Goal: Transaction & Acquisition: Purchase product/service

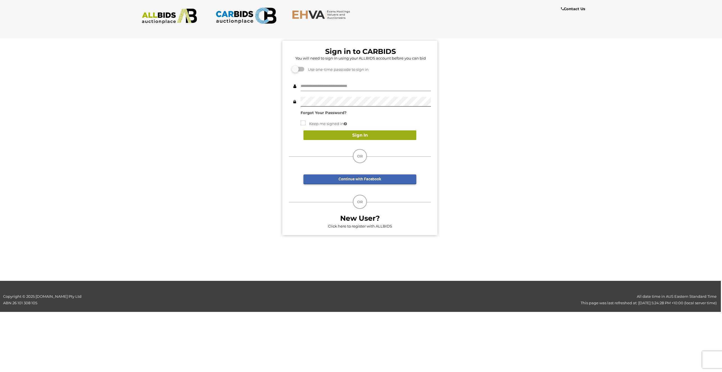
type input "**********"
click at [391, 133] on button "Sign In" at bounding box center [358, 135] width 113 height 10
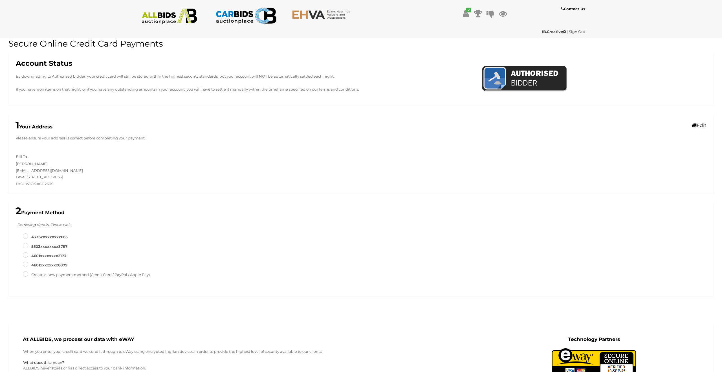
type input "**********"
type input "*"
type input "******"
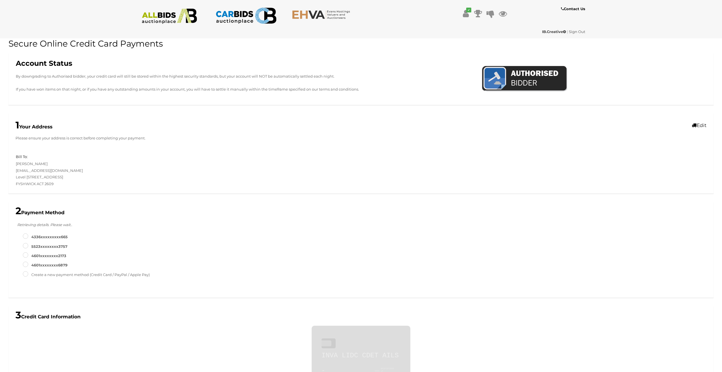
scroll to position [250, 0]
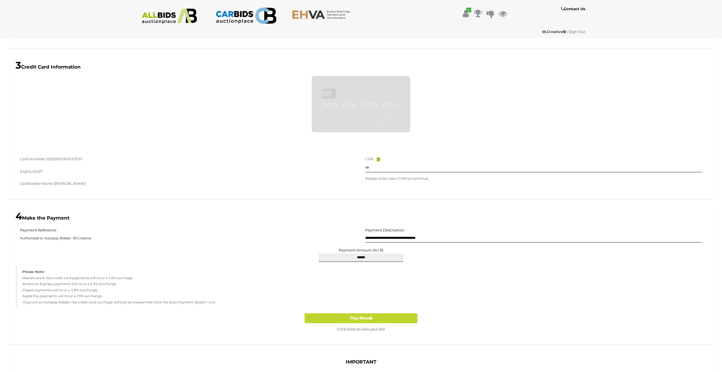
type input "**********"
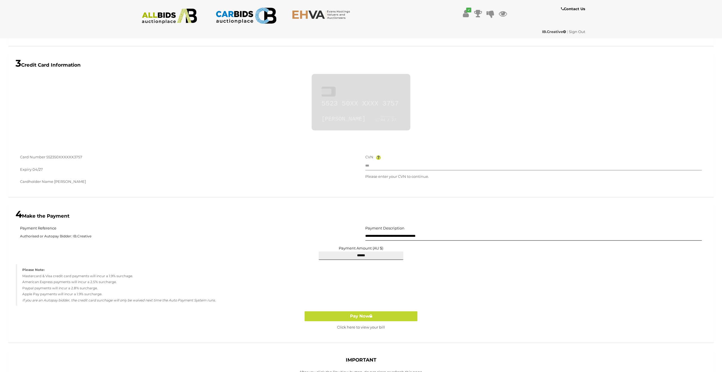
click at [396, 164] on input "text" at bounding box center [533, 166] width 337 height 8
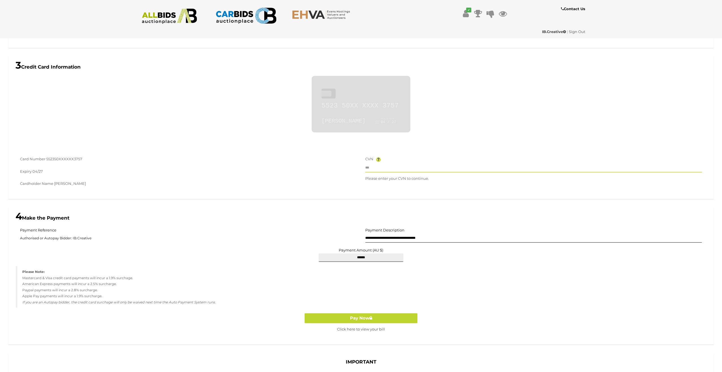
scroll to position [249, 0]
type input "***"
click at [351, 320] on button "Pay Now" at bounding box center [361, 318] width 113 height 10
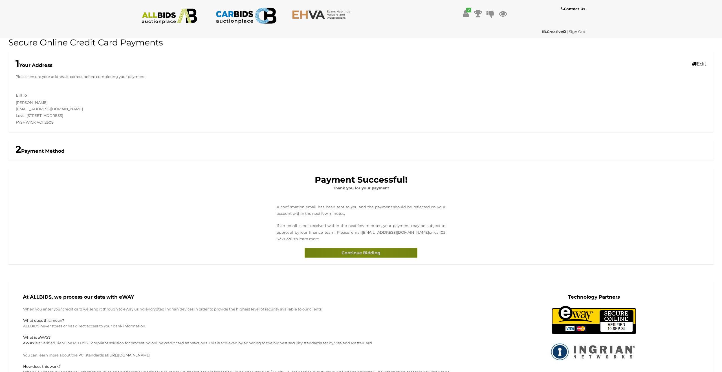
scroll to position [2, 0]
click at [365, 254] on button "Continue Bidding" at bounding box center [361, 252] width 113 height 10
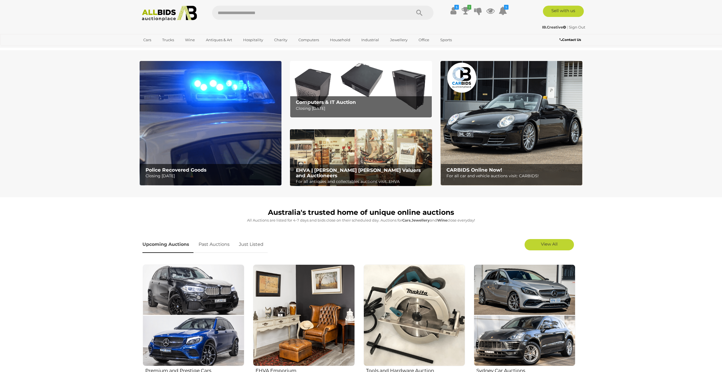
click at [240, 12] on input "text" at bounding box center [308, 13] width 193 height 14
type input "*******"
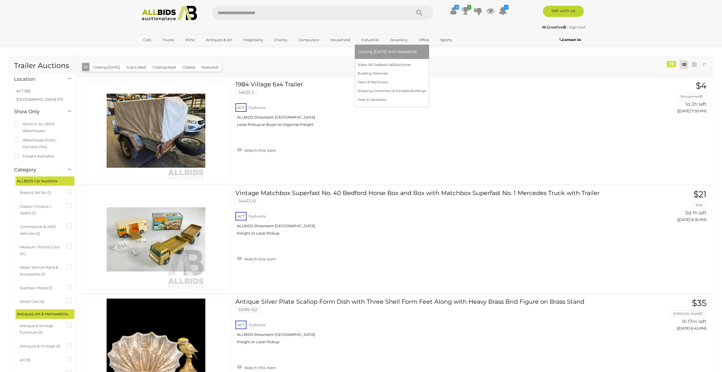
scroll to position [1, 0]
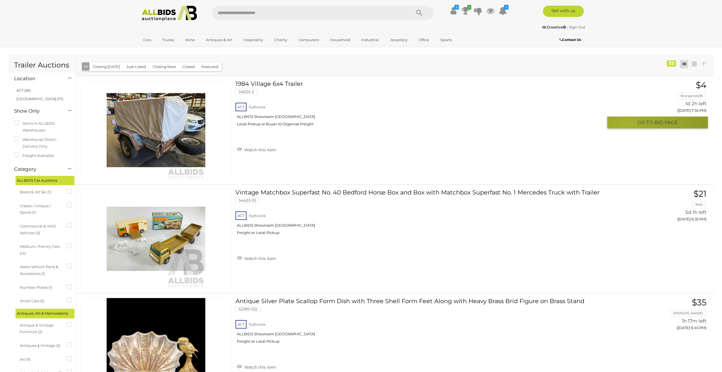
click at [627, 124] on button "GO TO BID PAGE" at bounding box center [657, 122] width 101 height 12
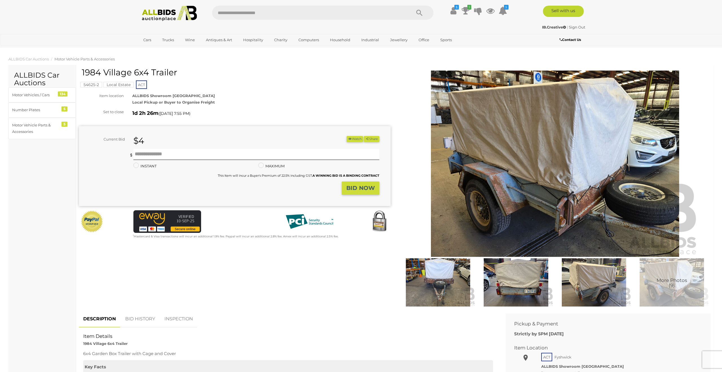
click at [559, 191] on img at bounding box center [555, 163] width 289 height 186
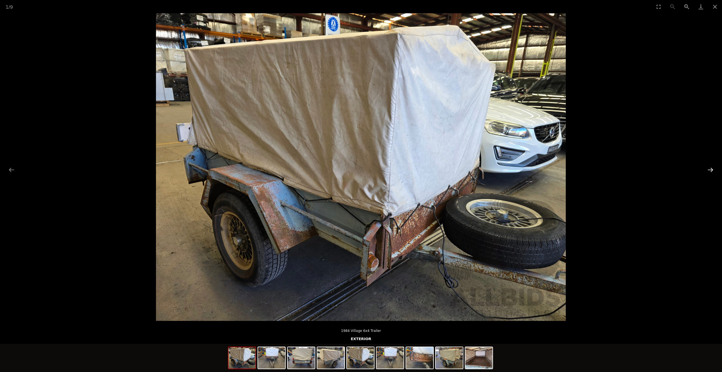
click at [711, 171] on button "Next slide" at bounding box center [710, 169] width 12 height 11
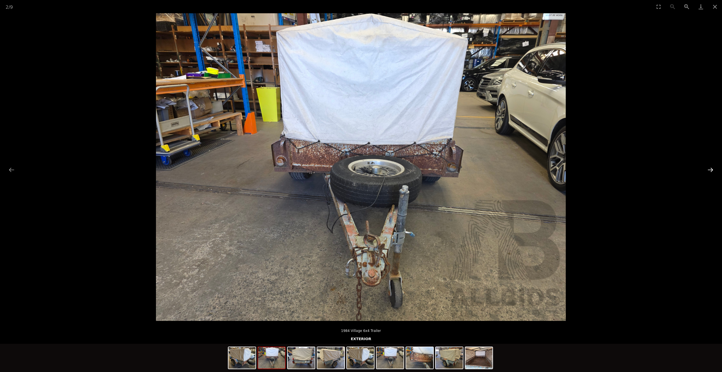
click at [711, 171] on button "Next slide" at bounding box center [710, 169] width 12 height 11
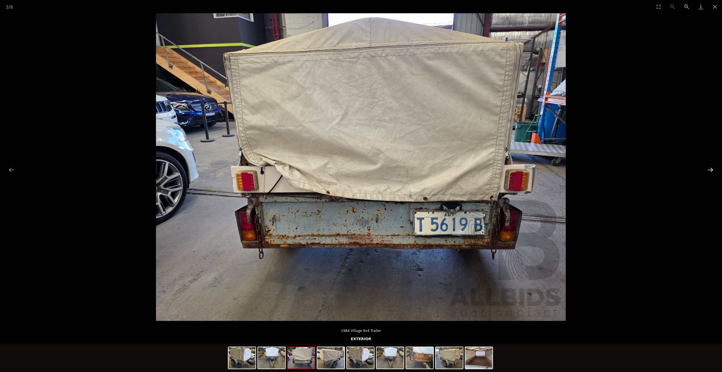
click at [711, 171] on button "Next slide" at bounding box center [710, 169] width 12 height 11
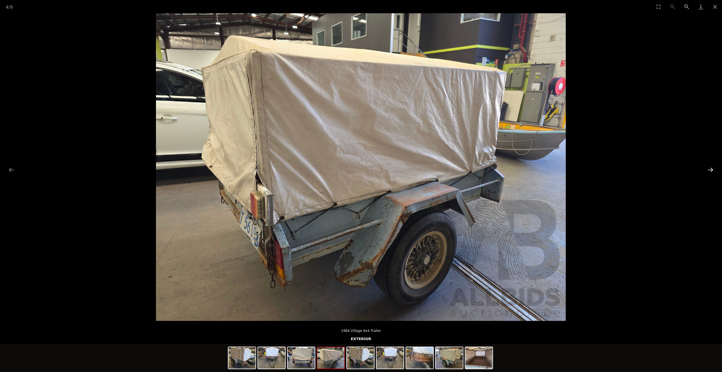
click at [711, 171] on button "Next slide" at bounding box center [710, 169] width 12 height 11
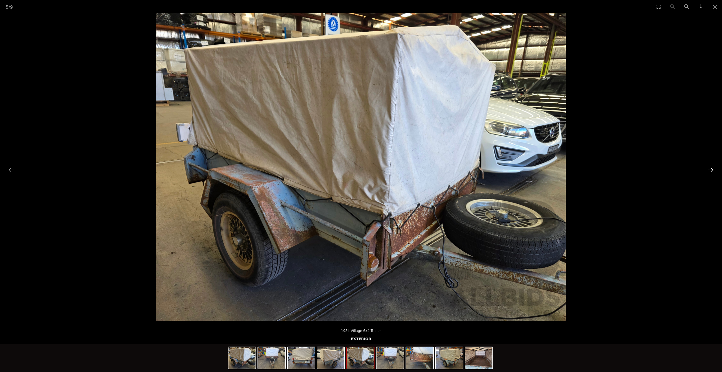
click at [711, 171] on button "Next slide" at bounding box center [710, 169] width 12 height 11
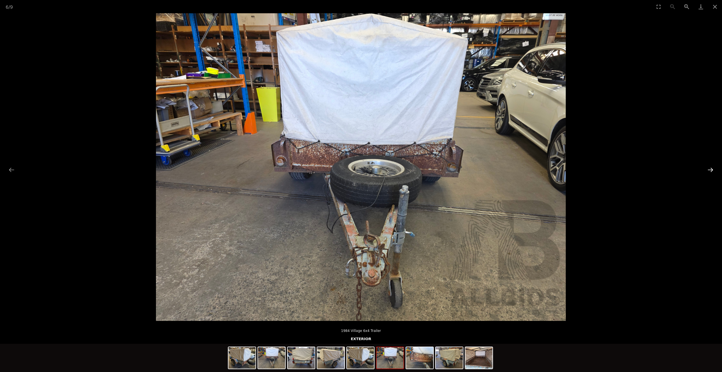
click at [711, 171] on button "Next slide" at bounding box center [710, 169] width 12 height 11
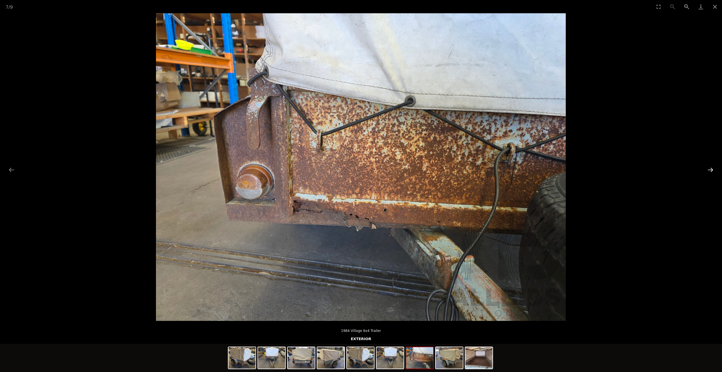
click at [711, 171] on button "Next slide" at bounding box center [710, 169] width 12 height 11
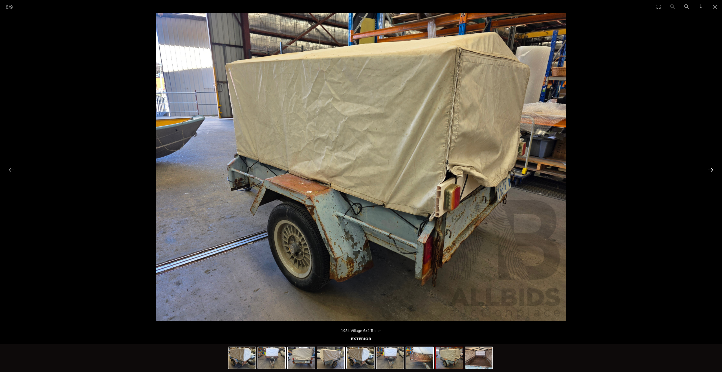
click at [711, 171] on button "Next slide" at bounding box center [710, 169] width 12 height 11
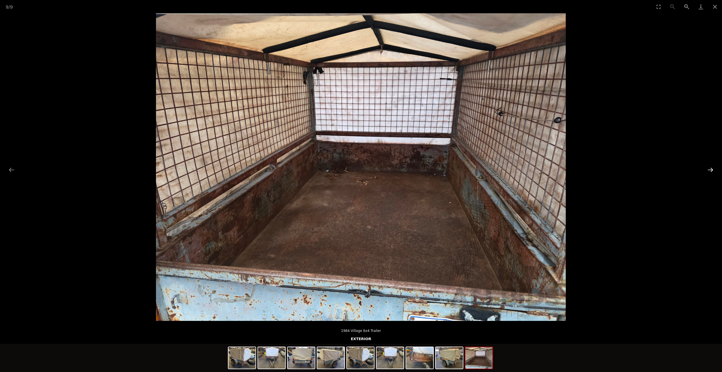
click at [711, 171] on button "Next slide" at bounding box center [710, 169] width 12 height 11
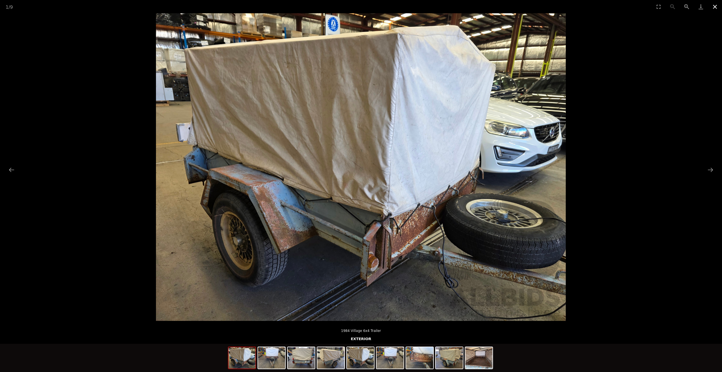
click at [714, 7] on button "Close gallery" at bounding box center [715, 6] width 14 height 13
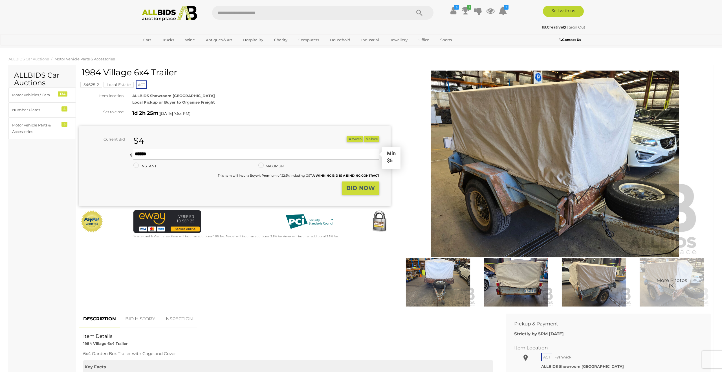
click at [153, 151] on input "text" at bounding box center [256, 154] width 246 height 11
type input "***"
click at [357, 186] on strong "BID NOW" at bounding box center [360, 187] width 28 height 7
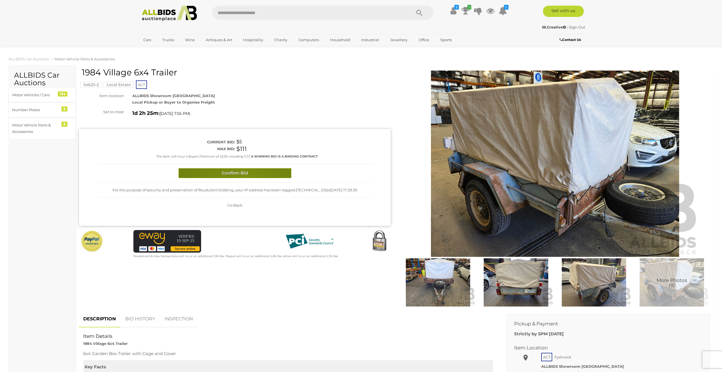
click at [242, 176] on button "Confirm Bid" at bounding box center [235, 173] width 113 height 10
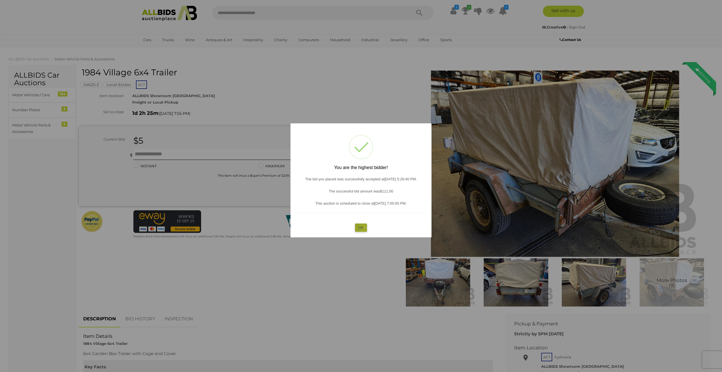
click at [363, 228] on button "OK" at bounding box center [361, 227] width 12 height 8
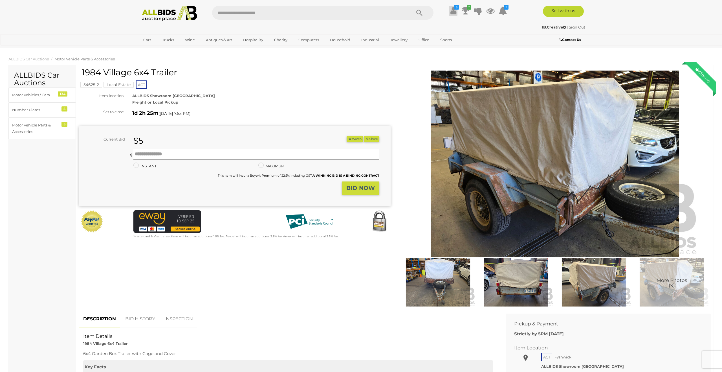
click at [451, 13] on icon at bounding box center [453, 11] width 6 height 10
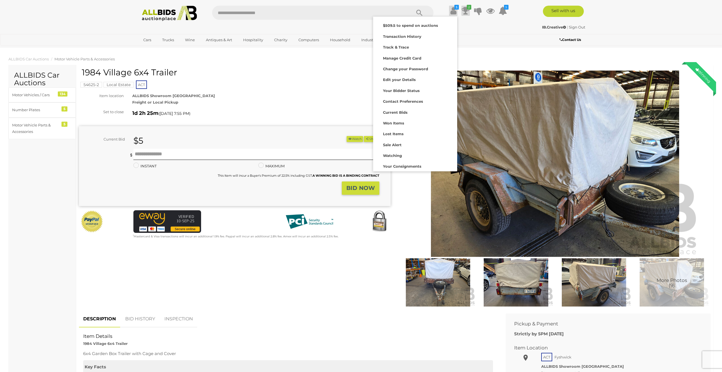
click at [464, 11] on icon at bounding box center [466, 11] width 8 height 10
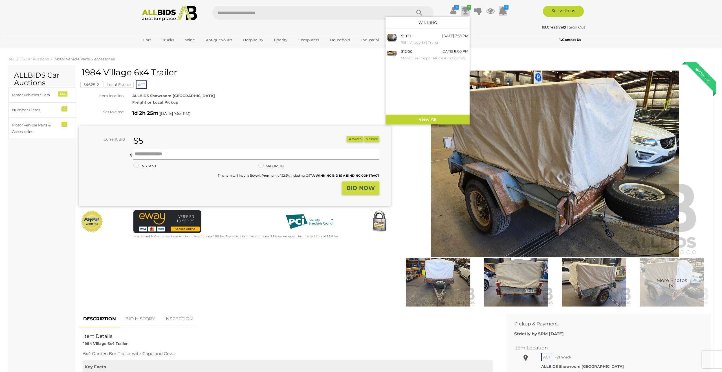
click at [502, 11] on icon at bounding box center [503, 11] width 8 height 10
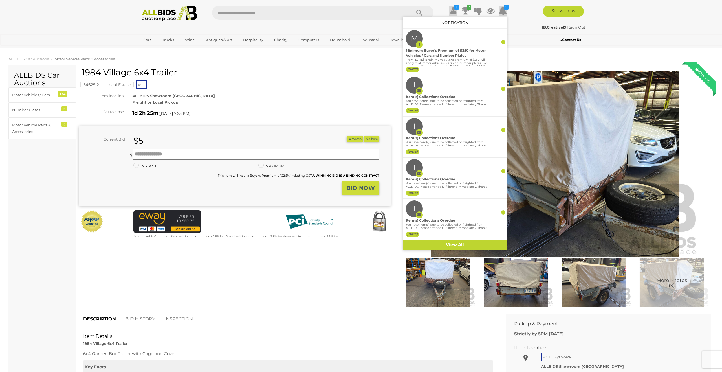
click at [451, 10] on icon at bounding box center [453, 11] width 6 height 10
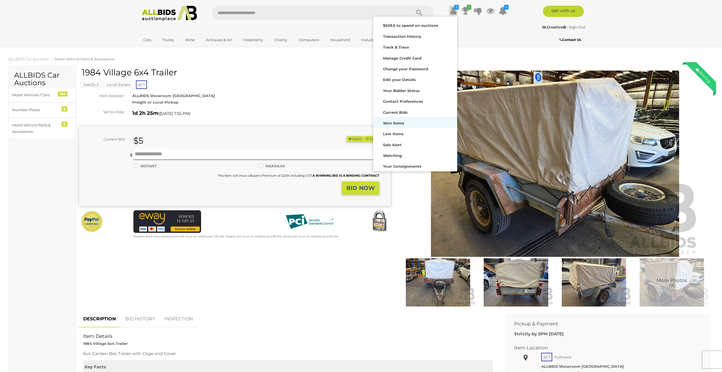
click at [393, 122] on strong "Won Items" at bounding box center [393, 123] width 21 height 5
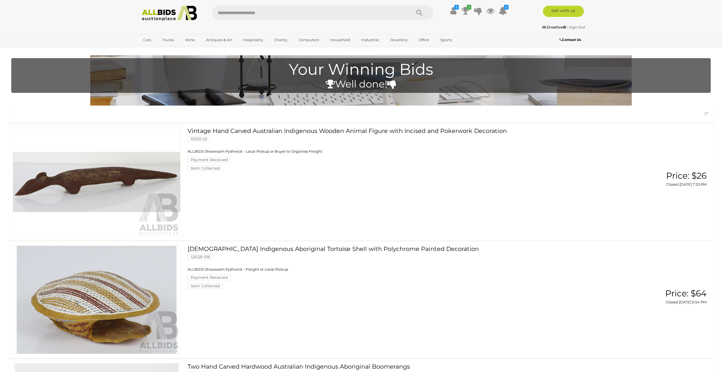
click at [272, 13] on input "text" at bounding box center [308, 13] width 193 height 14
type input "*******"
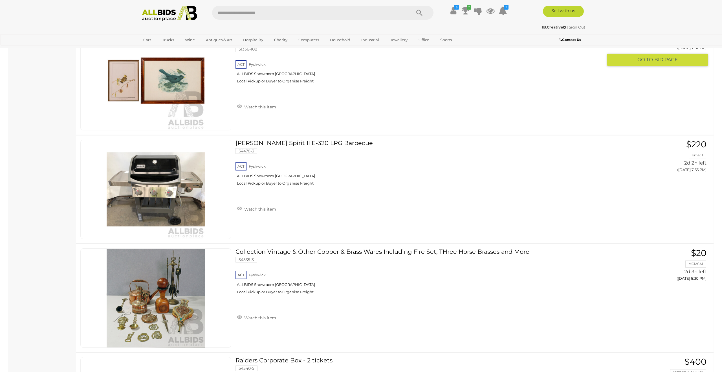
scroll to position [2115, 0]
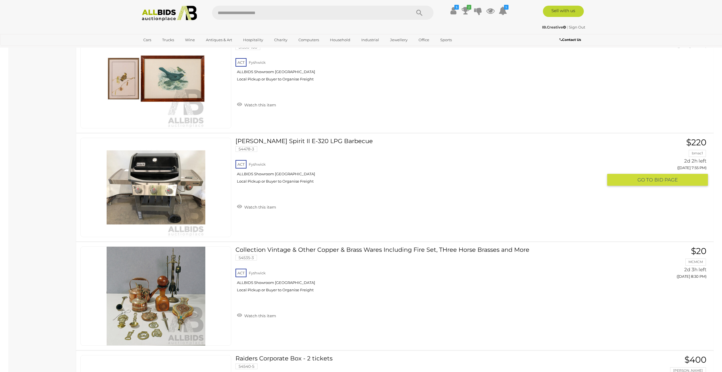
click at [156, 174] on link at bounding box center [155, 187] width 151 height 99
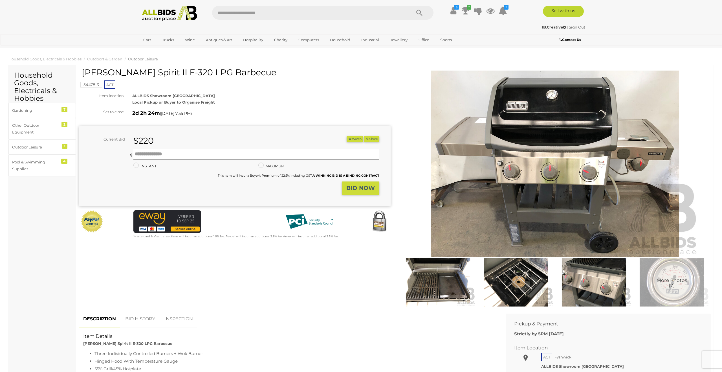
click at [510, 109] on img at bounding box center [555, 163] width 289 height 186
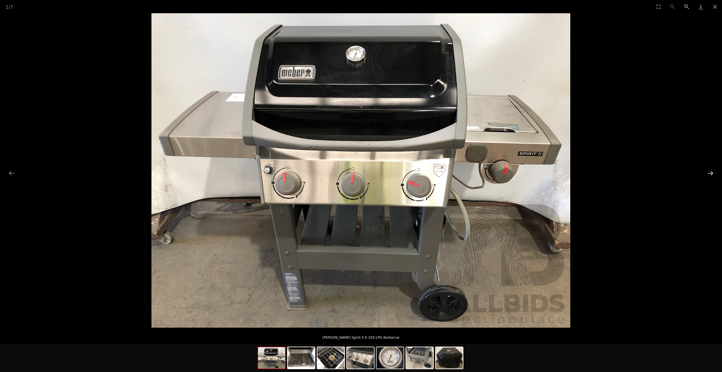
click at [711, 173] on button "Next slide" at bounding box center [710, 173] width 12 height 11
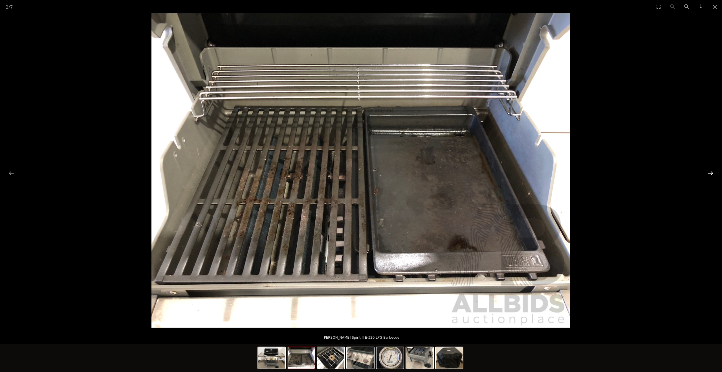
click at [711, 173] on button "Next slide" at bounding box center [710, 173] width 12 height 11
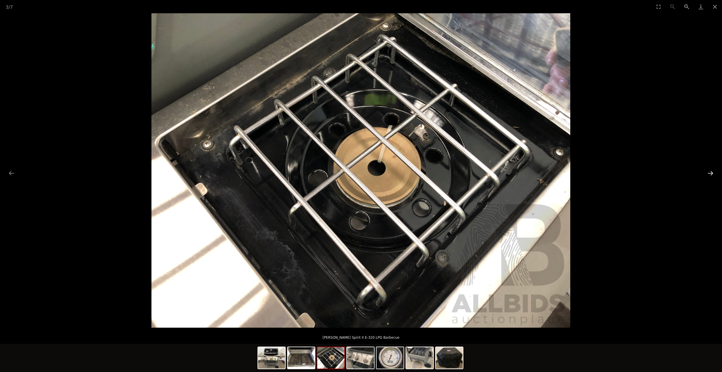
click at [711, 173] on button "Next slide" at bounding box center [710, 173] width 12 height 11
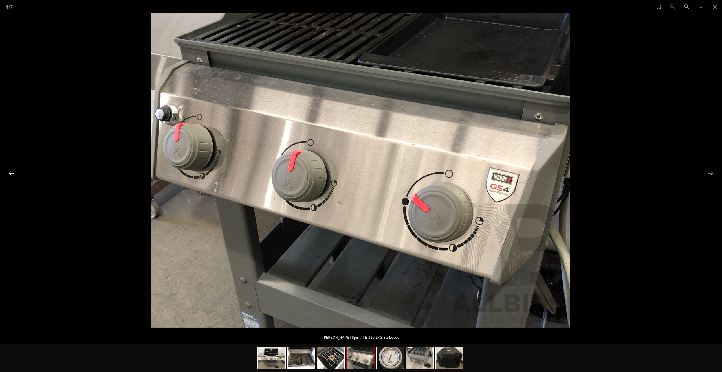
click at [10, 173] on button "Previous slide" at bounding box center [12, 173] width 12 height 11
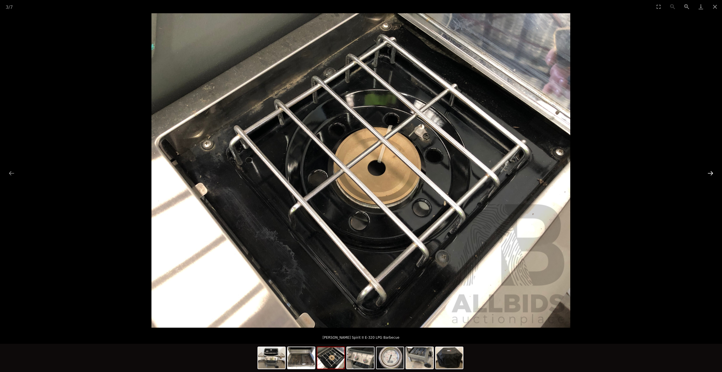
click at [712, 173] on button "Next slide" at bounding box center [710, 173] width 12 height 11
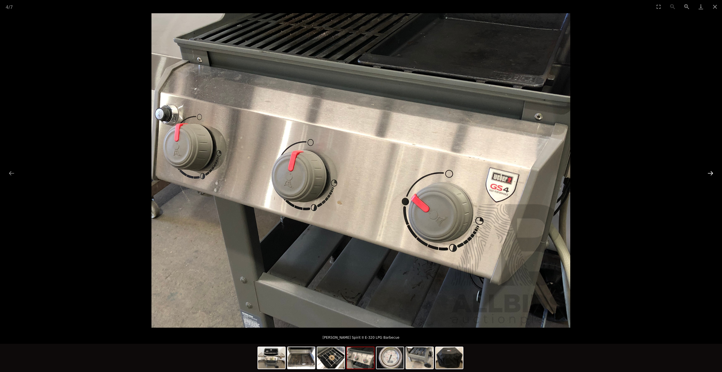
click at [712, 173] on button "Next slide" at bounding box center [710, 173] width 12 height 11
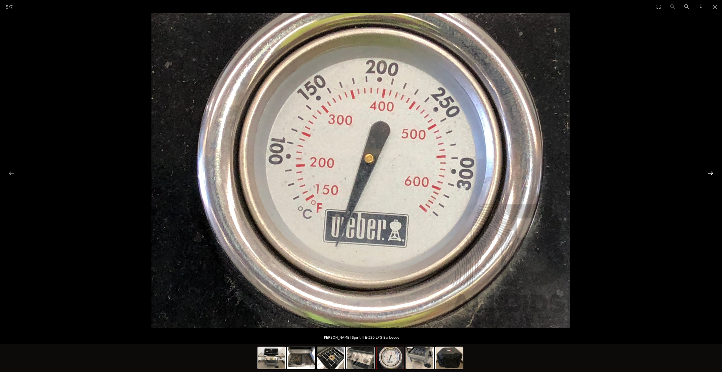
click at [712, 173] on button "Next slide" at bounding box center [710, 173] width 12 height 11
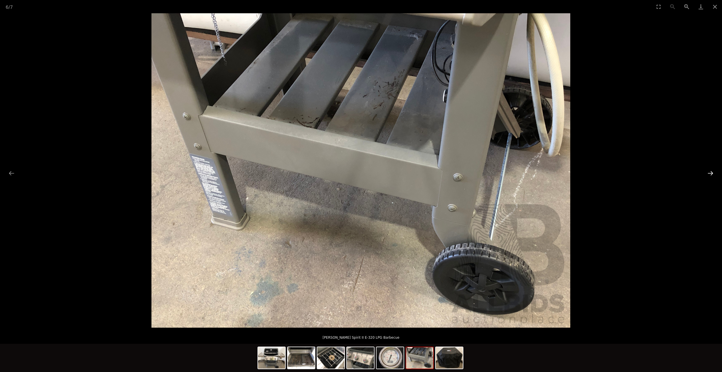
click at [712, 173] on button "Next slide" at bounding box center [710, 173] width 12 height 11
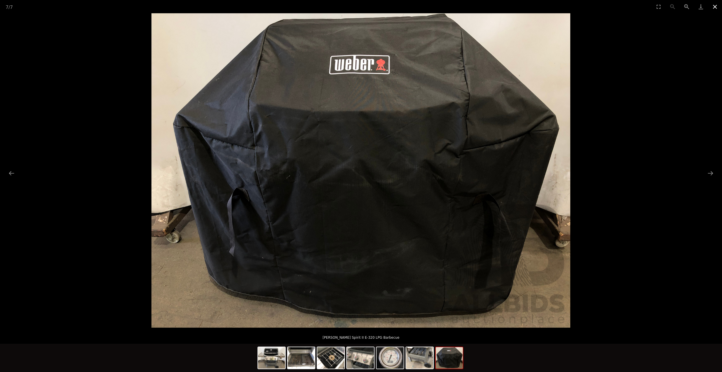
click at [713, 7] on button "Close gallery" at bounding box center [715, 6] width 14 height 13
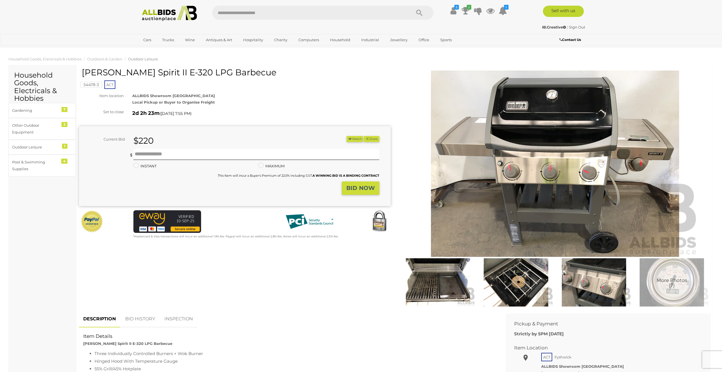
drag, startPoint x: 83, startPoint y: 71, endPoint x: 226, endPoint y: 72, distance: 143.0
click at [230, 69] on h1 "[PERSON_NAME] Spirit II E-320 LPG Barbecue" at bounding box center [235, 72] width 307 height 9
click at [140, 155] on input "text" at bounding box center [256, 154] width 246 height 11
type input "***"
click at [369, 189] on strong "BID NOW" at bounding box center [360, 187] width 28 height 7
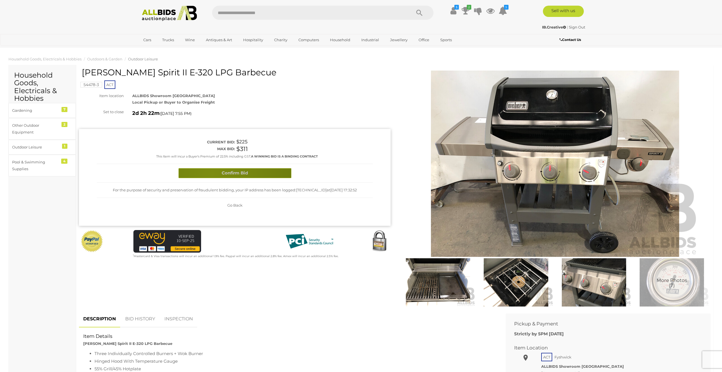
click at [212, 173] on button "Confirm Bid" at bounding box center [235, 173] width 113 height 10
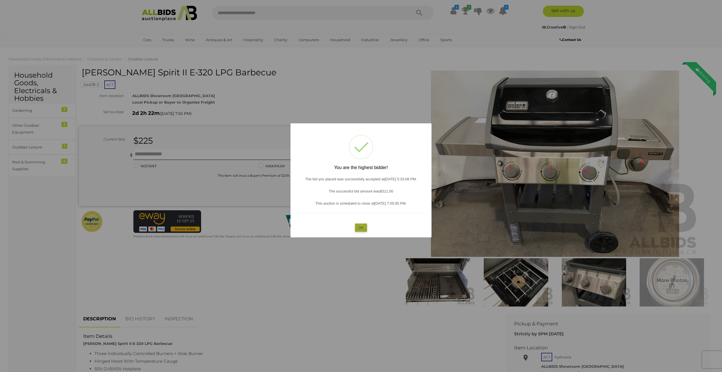
click at [362, 226] on button "OK" at bounding box center [361, 227] width 12 height 8
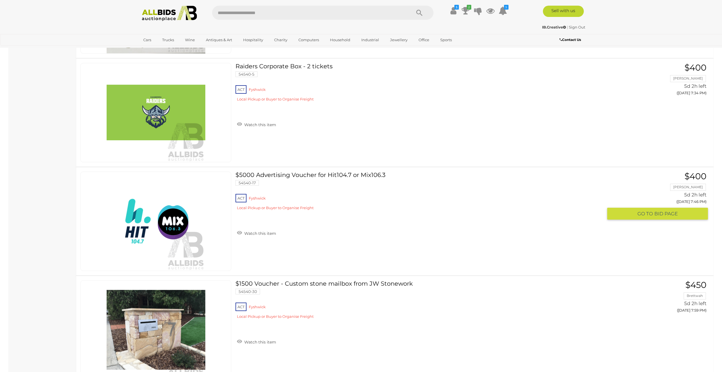
scroll to position [2404, 0]
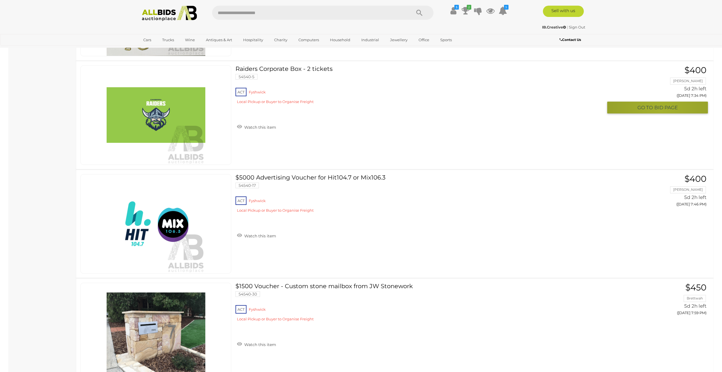
click at [661, 111] on button "GO TO BID PAGE" at bounding box center [657, 108] width 101 height 12
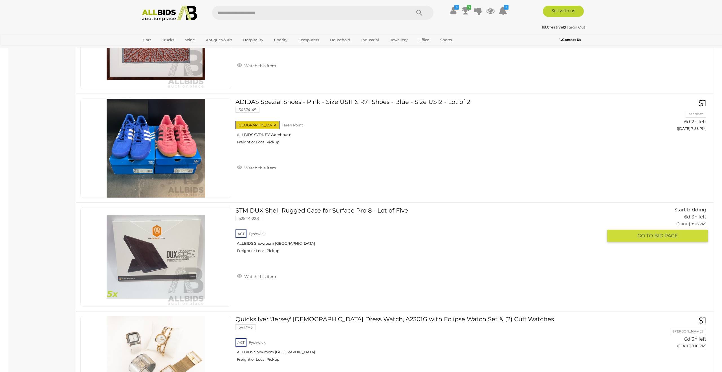
scroll to position [3348, 0]
click at [335, 211] on link "STM DUX Shell Rugged Case for Surface Pro 8 - Lot of Five 52544-228 ACT Fyshwick" at bounding box center [421, 232] width 363 height 50
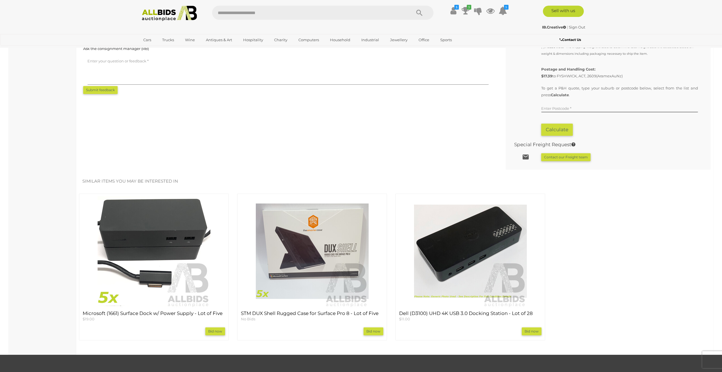
scroll to position [370, 0]
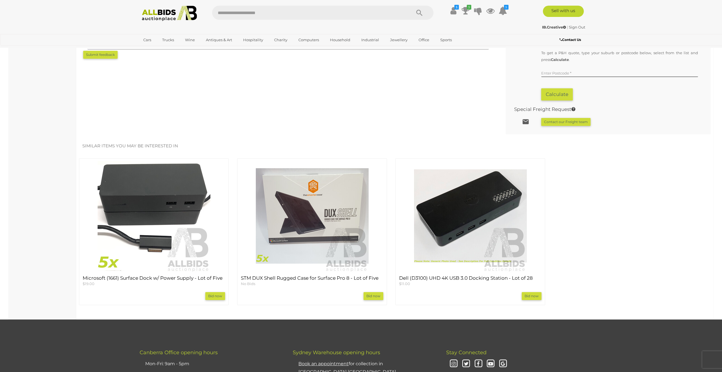
click at [157, 208] on img at bounding box center [154, 215] width 113 height 113
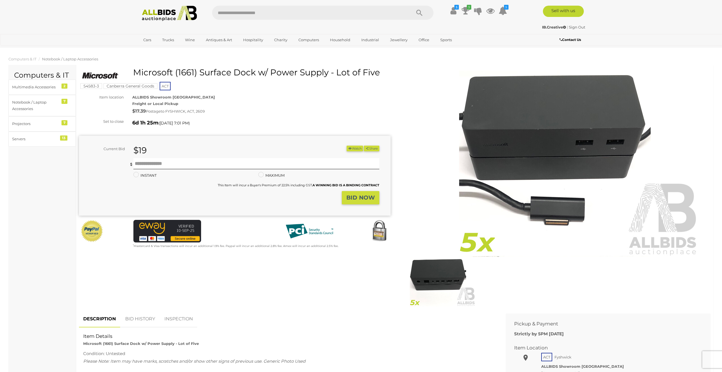
click at [458, 276] on img at bounding box center [437, 282] width 75 height 49
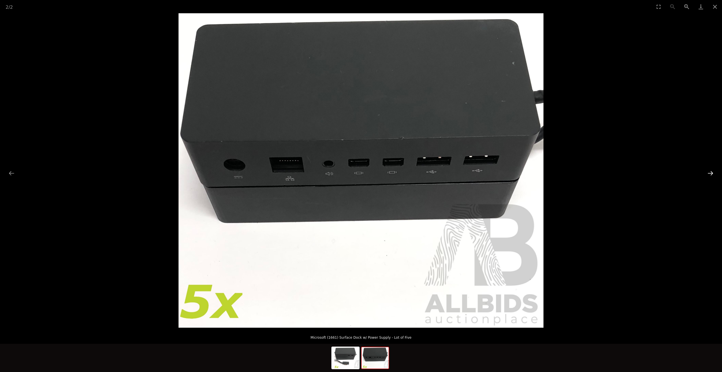
click at [715, 174] on button "Next slide" at bounding box center [710, 173] width 12 height 11
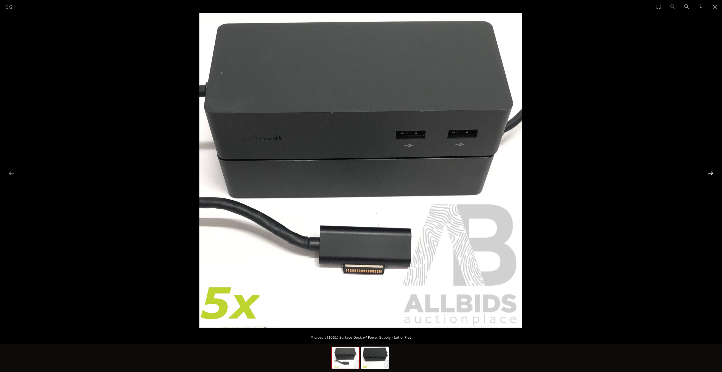
click at [712, 174] on button "Next slide" at bounding box center [710, 173] width 12 height 11
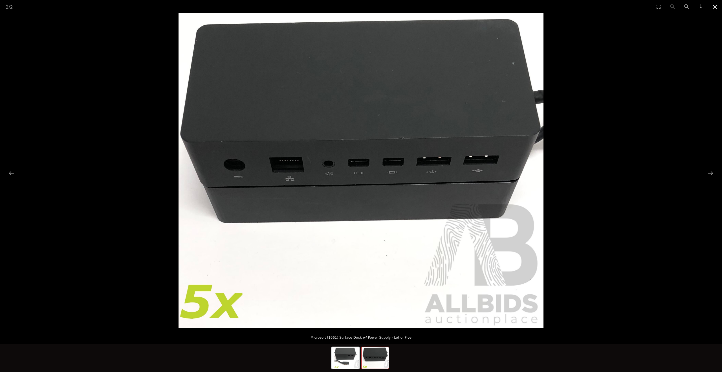
click at [716, 8] on button "Close gallery" at bounding box center [715, 6] width 14 height 13
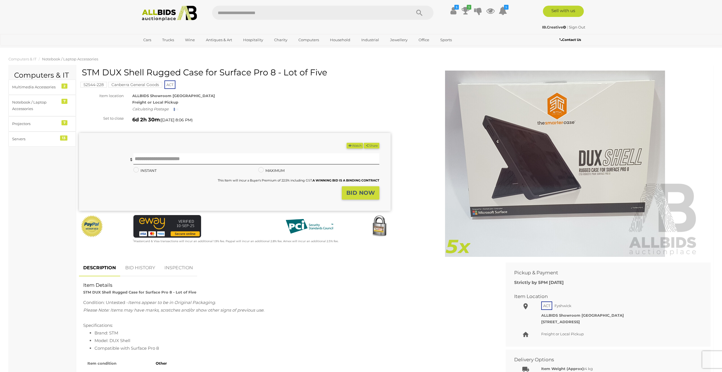
scroll to position [370, 0]
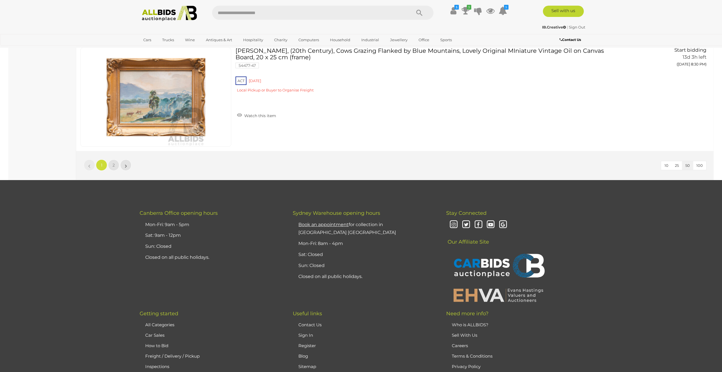
scroll to position [5388, 0]
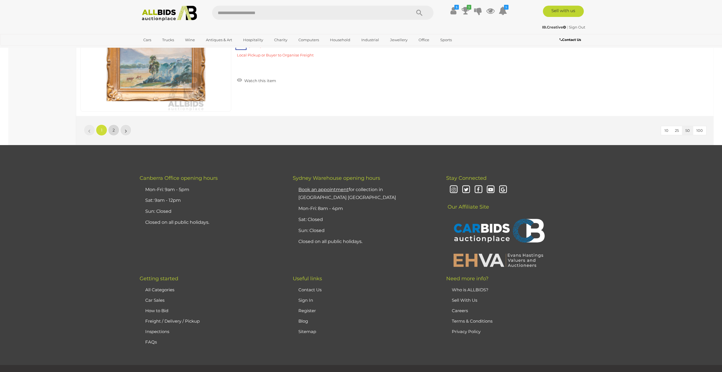
click at [115, 131] on link "2" at bounding box center [113, 129] width 11 height 11
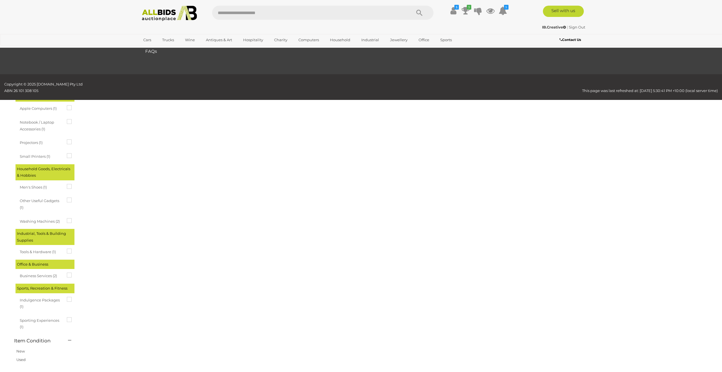
scroll to position [0, 0]
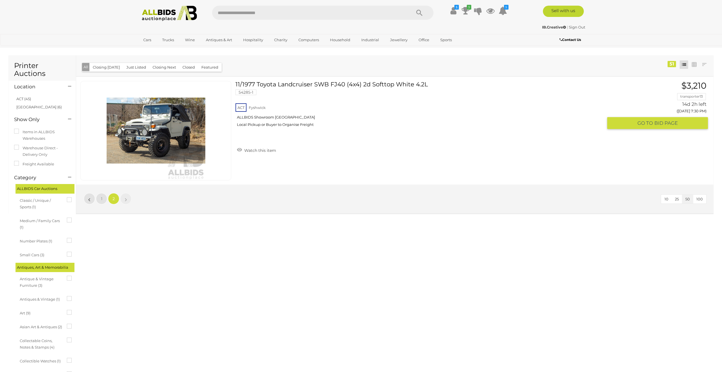
click at [317, 84] on link "11/1977 Toyota Landcruiser SWB FJ40 (4x4) 2d Softtop White 4.2L 54285-1 ACT [GE…" at bounding box center [421, 106] width 363 height 50
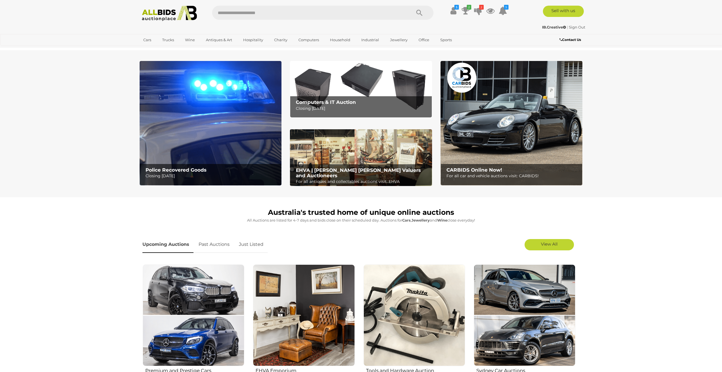
click at [338, 87] on img at bounding box center [361, 89] width 142 height 57
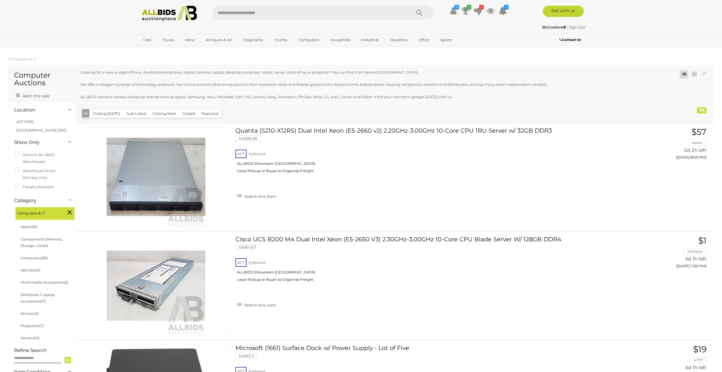
click at [238, 15] on input "text" at bounding box center [308, 13] width 193 height 14
type input "*****"
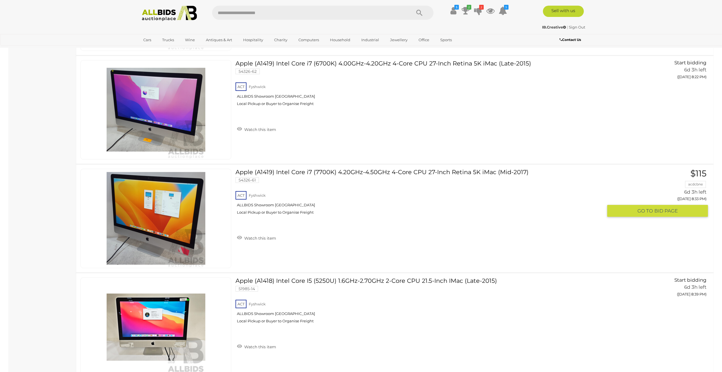
scroll to position [674, 0]
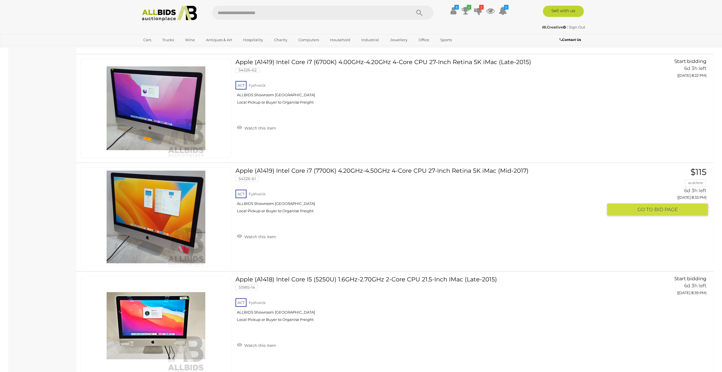
click at [161, 201] on link at bounding box center [155, 216] width 151 height 99
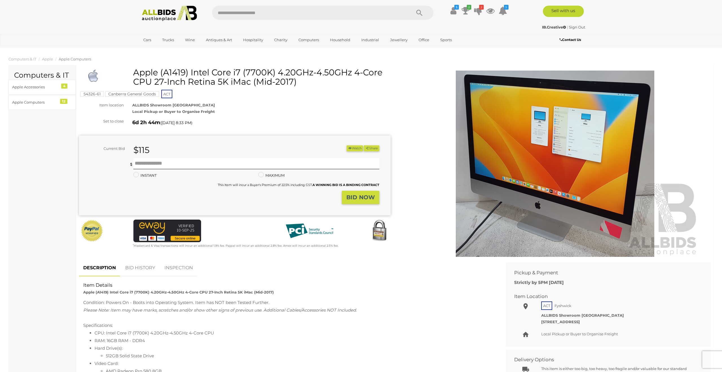
click at [572, 140] on img at bounding box center [555, 163] width 289 height 186
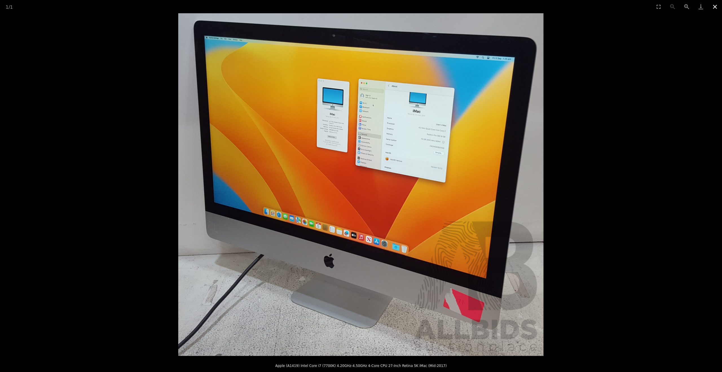
click at [715, 8] on button "Close gallery" at bounding box center [715, 6] width 14 height 13
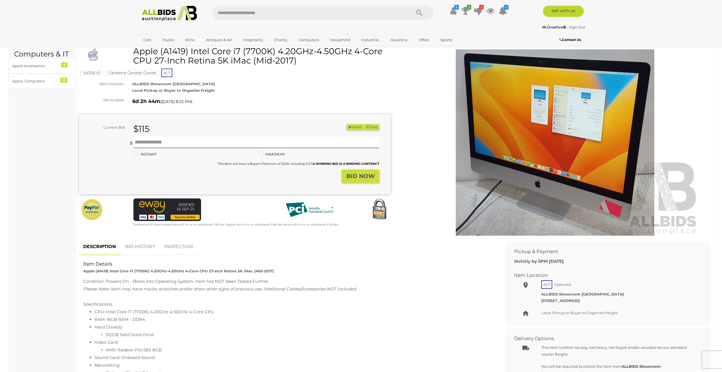
scroll to position [22, 0]
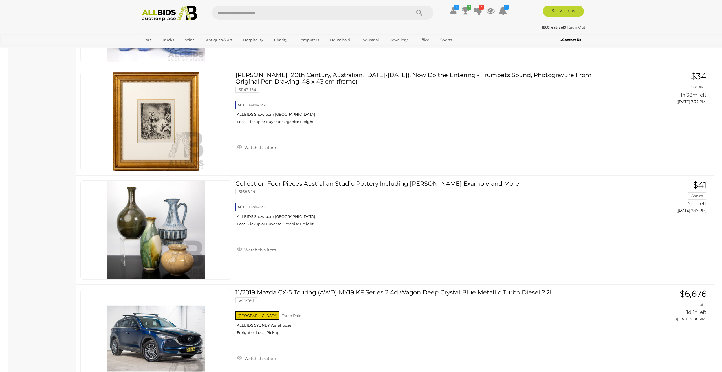
scroll to position [2074, 0]
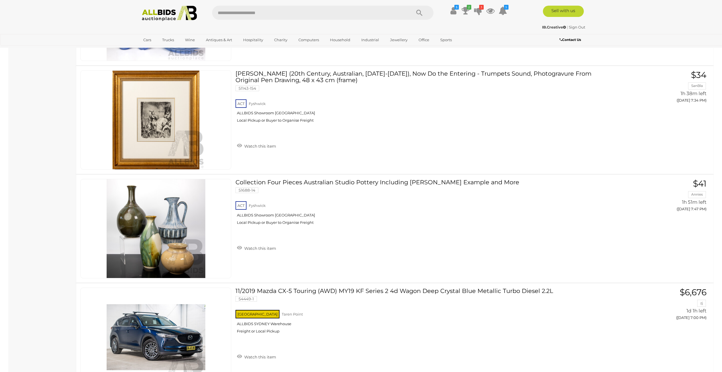
click at [309, 12] on input "text" at bounding box center [308, 13] width 193 height 14
type input "***"
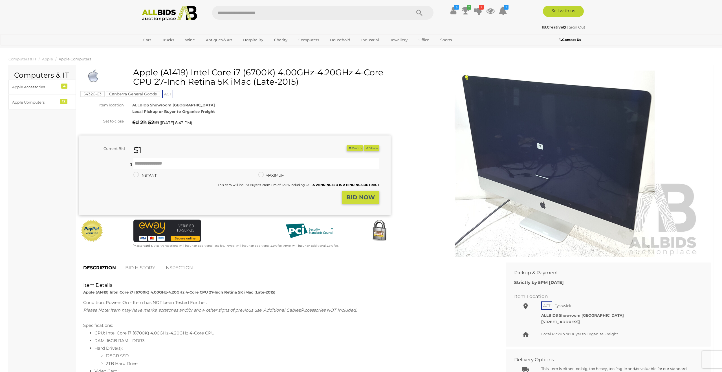
click at [581, 134] on img at bounding box center [555, 163] width 289 height 186
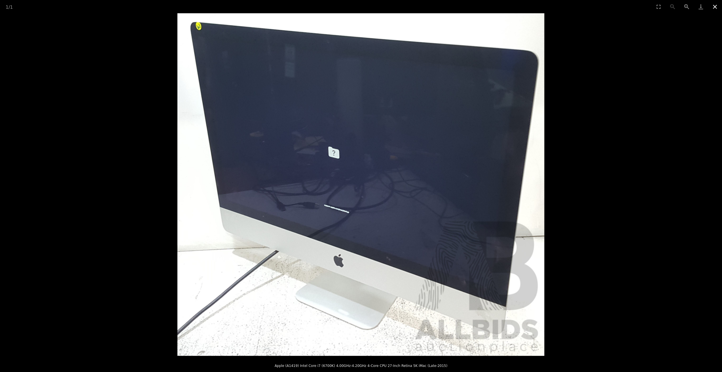
click at [713, 7] on button "Close gallery" at bounding box center [715, 6] width 14 height 13
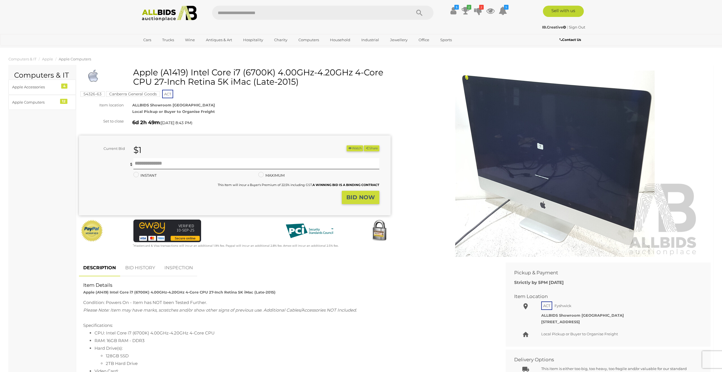
click at [359, 196] on strong "BID NOW" at bounding box center [360, 197] width 28 height 7
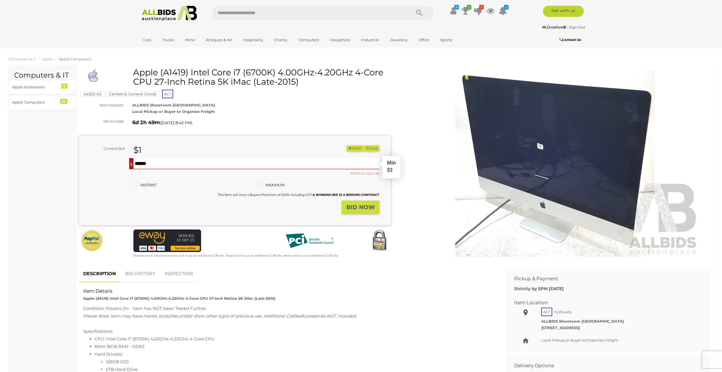
click at [251, 166] on input "text" at bounding box center [256, 163] width 246 height 11
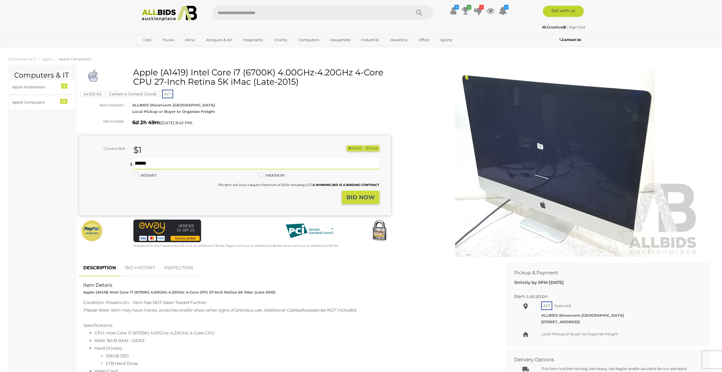
type input "**"
click at [364, 198] on strong "BID NOW" at bounding box center [360, 197] width 28 height 7
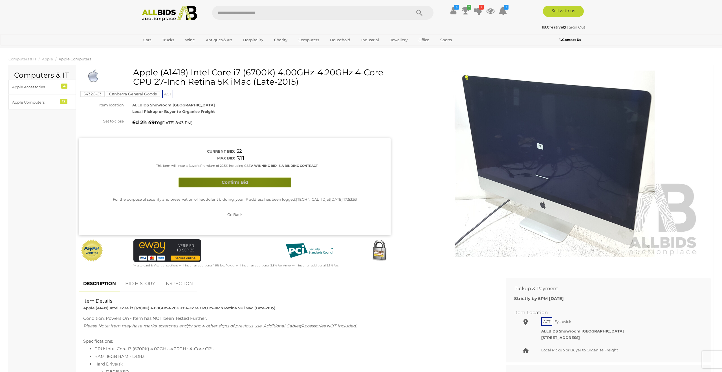
click at [260, 179] on button "Confirm Bid" at bounding box center [235, 182] width 113 height 10
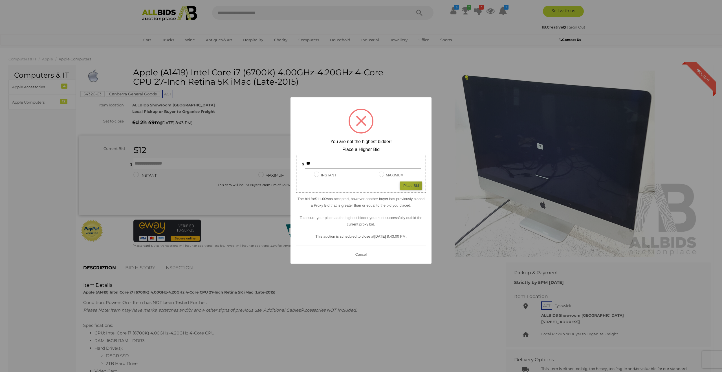
click at [406, 186] on div "Place Bid" at bounding box center [411, 185] width 22 height 8
type input "**"
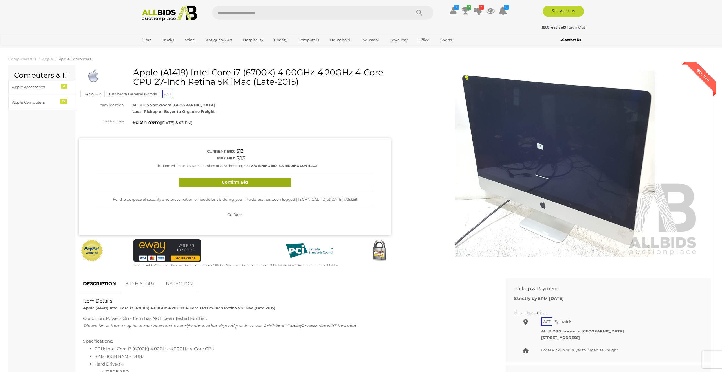
click at [243, 182] on button "Confirm Bid" at bounding box center [235, 182] width 113 height 10
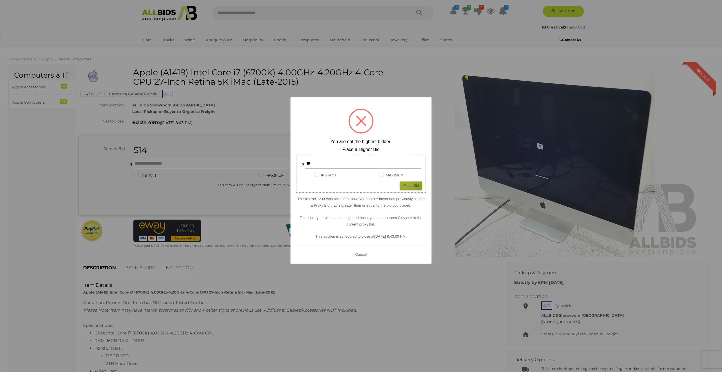
click at [406, 183] on div "Place Bid" at bounding box center [411, 185] width 22 height 8
type input "**"
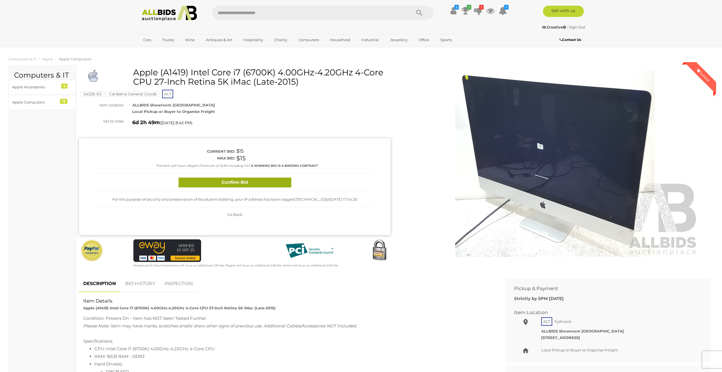
click at [262, 180] on button "Confirm Bid" at bounding box center [235, 182] width 113 height 10
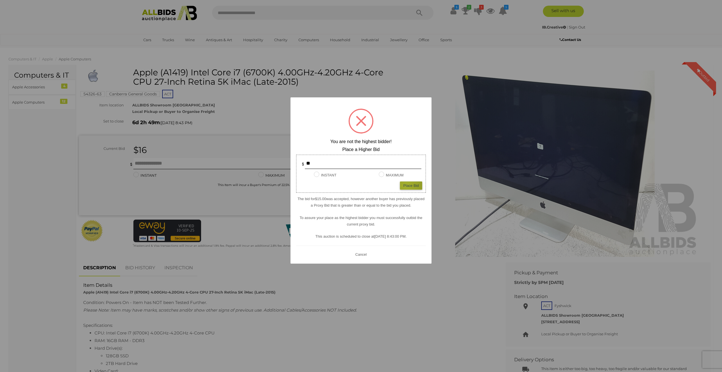
click at [406, 185] on div "Place Bid" at bounding box center [411, 185] width 22 height 8
type input "**"
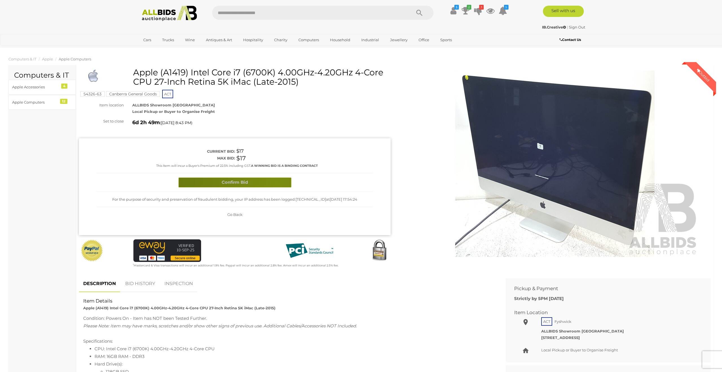
click at [277, 184] on button "Confirm Bid" at bounding box center [235, 182] width 113 height 10
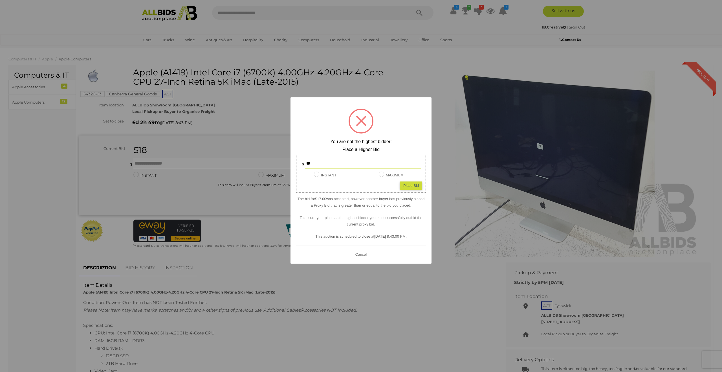
click at [409, 186] on div "Place Bid" at bounding box center [411, 185] width 22 height 8
type input "**"
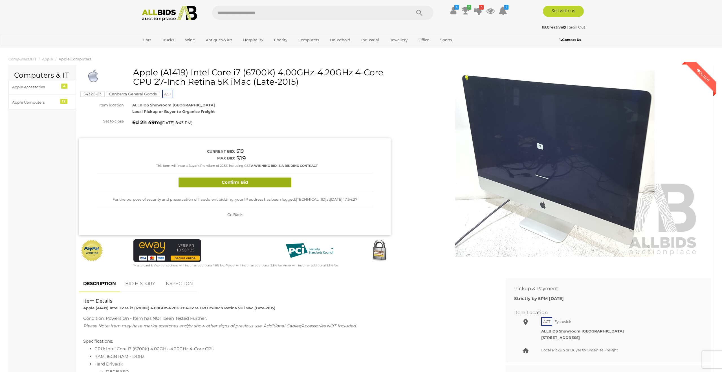
click at [286, 183] on button "Confirm Bid" at bounding box center [235, 182] width 113 height 10
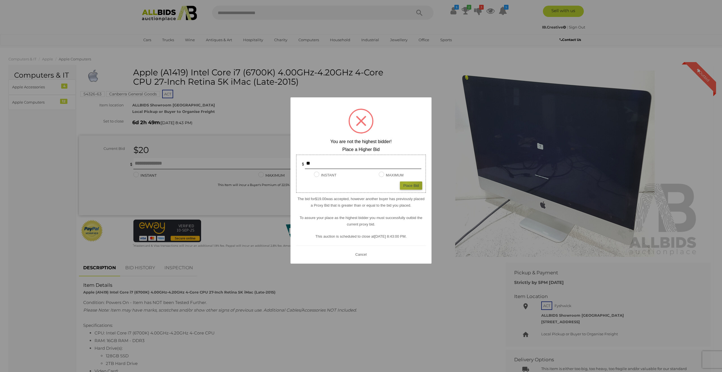
click at [406, 184] on div "Place Bid" at bounding box center [411, 185] width 22 height 8
type input "**"
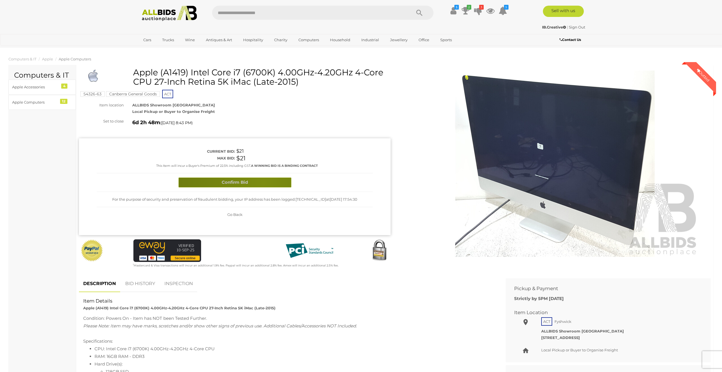
click at [264, 182] on button "Confirm Bid" at bounding box center [235, 182] width 113 height 10
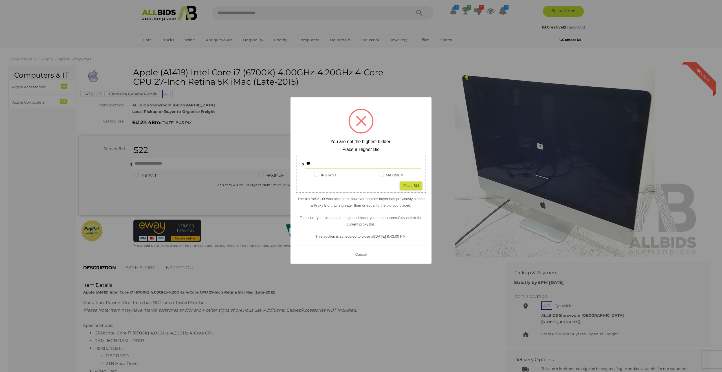
click at [415, 186] on div "Place Bid" at bounding box center [411, 185] width 22 height 8
type input "**"
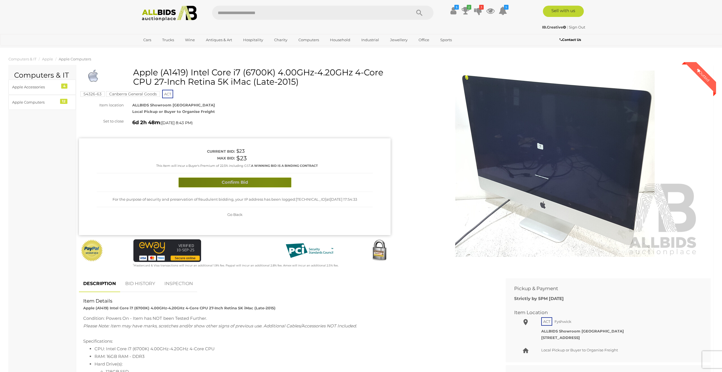
click at [271, 184] on button "Confirm Bid" at bounding box center [235, 182] width 113 height 10
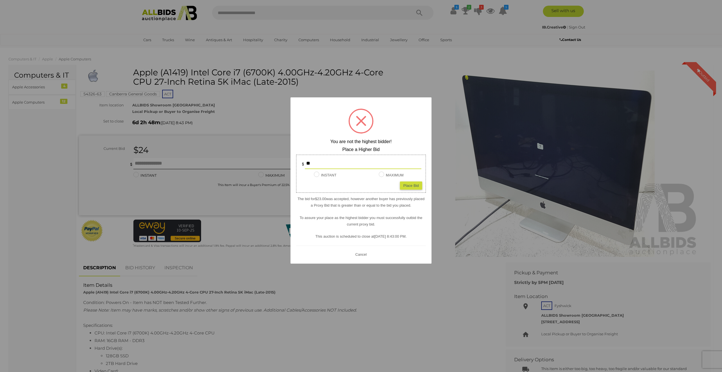
click at [407, 185] on div "Place Bid" at bounding box center [411, 185] width 22 height 8
type input "**"
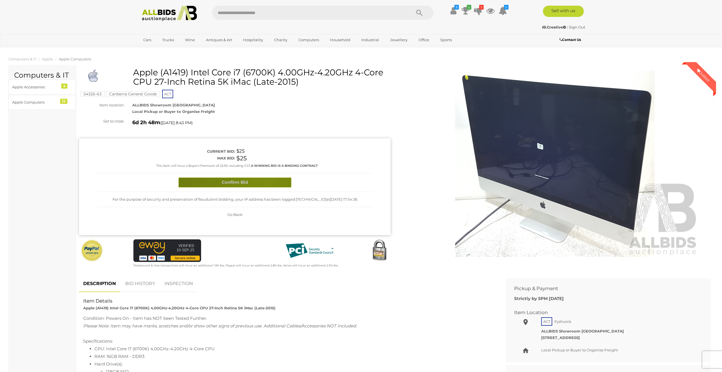
click at [267, 179] on button "Confirm Bid" at bounding box center [235, 182] width 113 height 10
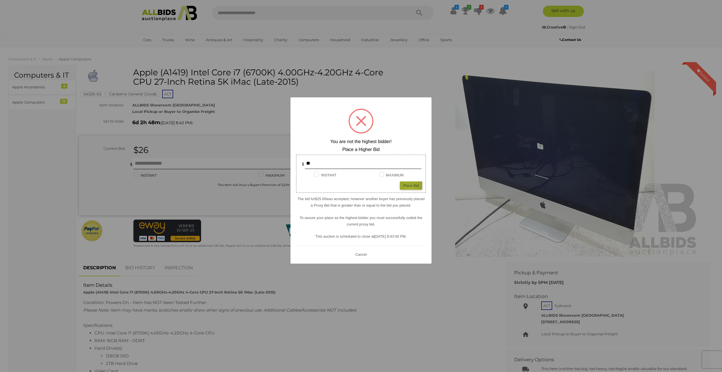
click at [410, 188] on div "Place Bid" at bounding box center [411, 185] width 22 height 8
type input "**"
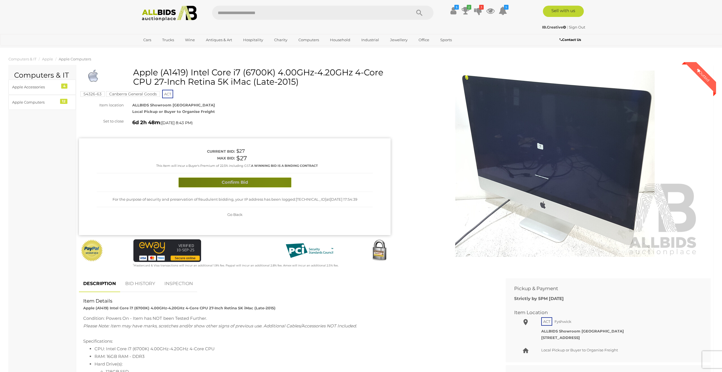
click at [277, 186] on button "Confirm Bid" at bounding box center [235, 182] width 113 height 10
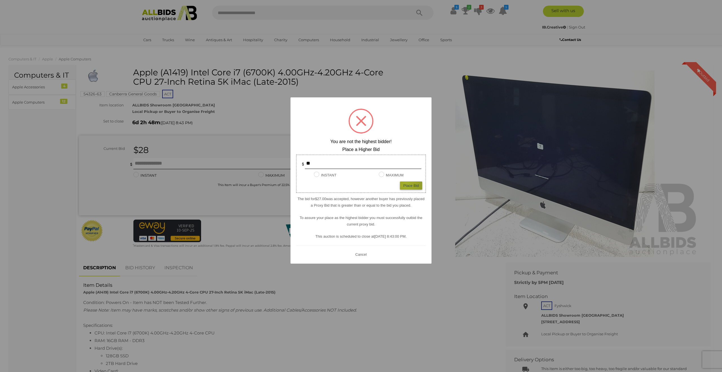
click at [406, 184] on div "Place Bid" at bounding box center [411, 185] width 22 height 8
type input "**"
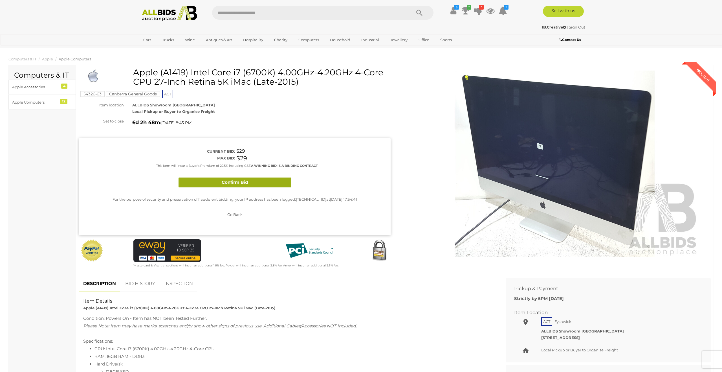
click at [275, 182] on button "Confirm Bid" at bounding box center [235, 182] width 113 height 10
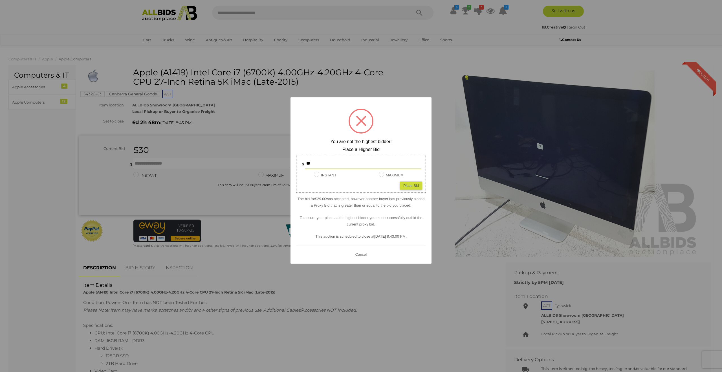
click at [417, 189] on div "Place Bid" at bounding box center [411, 185] width 22 height 8
type input "**"
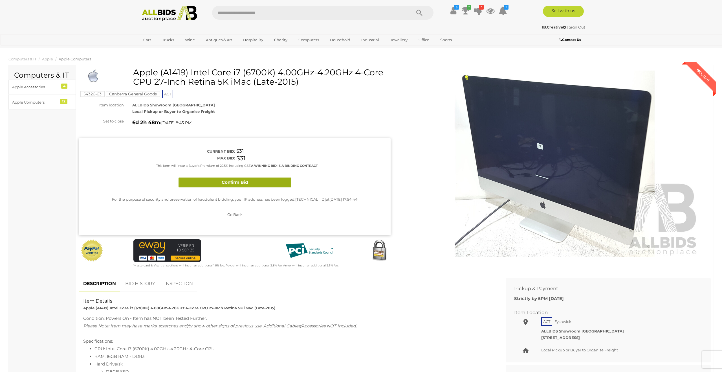
click at [269, 179] on button "Confirm Bid" at bounding box center [235, 182] width 113 height 10
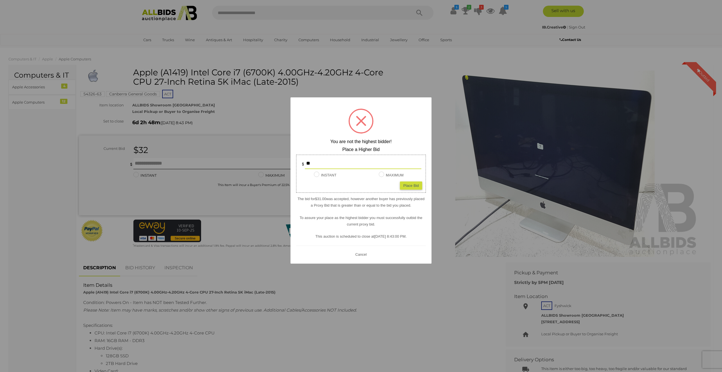
click at [406, 182] on div "Place Bid" at bounding box center [411, 185] width 22 height 8
type input "**"
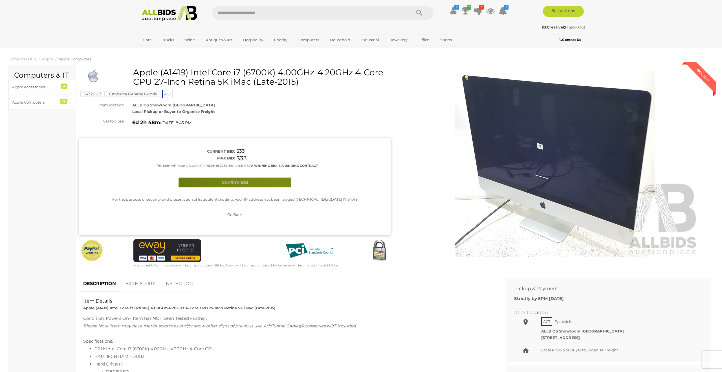
click at [278, 179] on button "Confirm Bid" at bounding box center [235, 182] width 113 height 10
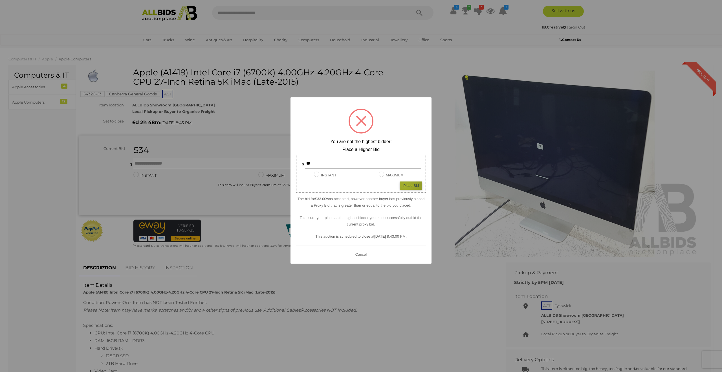
click at [405, 185] on div "Place Bid" at bounding box center [411, 185] width 22 height 8
type input "**"
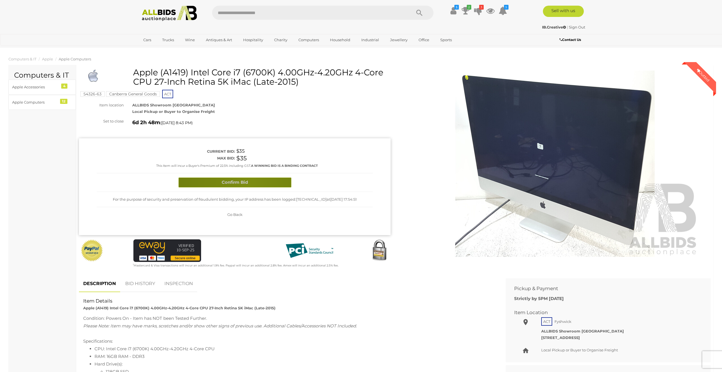
click at [249, 184] on button "Confirm Bid" at bounding box center [235, 182] width 113 height 10
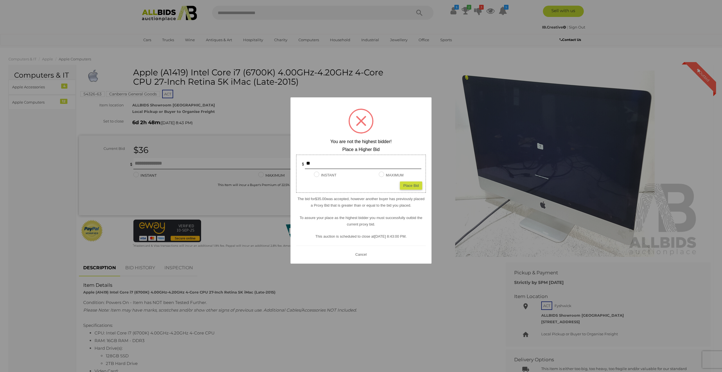
click at [256, 122] on div at bounding box center [361, 186] width 722 height 372
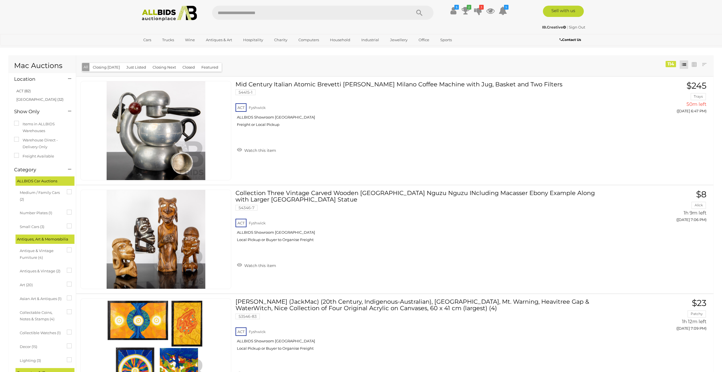
click at [159, 15] on img at bounding box center [169, 14] width 61 height 16
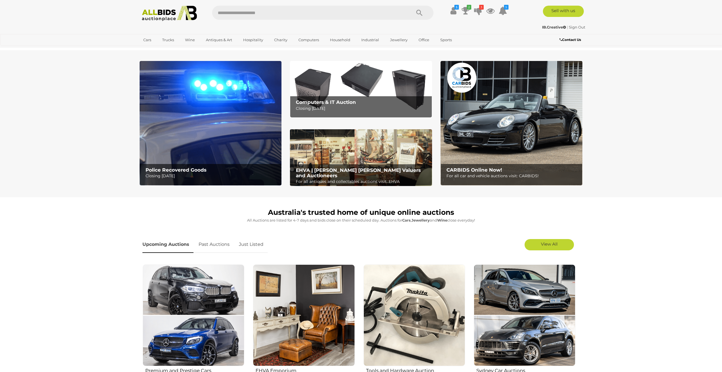
click at [176, 84] on img at bounding box center [211, 123] width 142 height 124
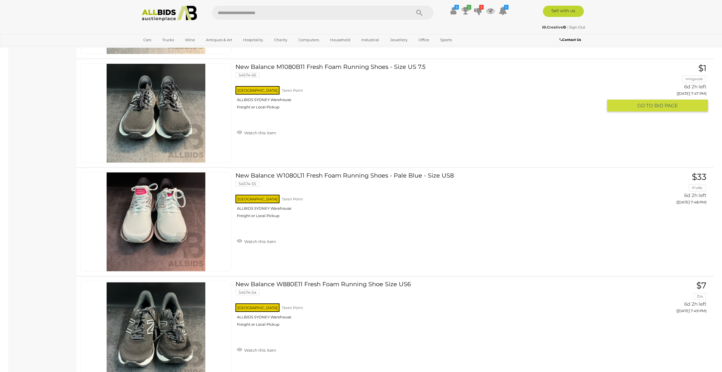
scroll to position [5164, 0]
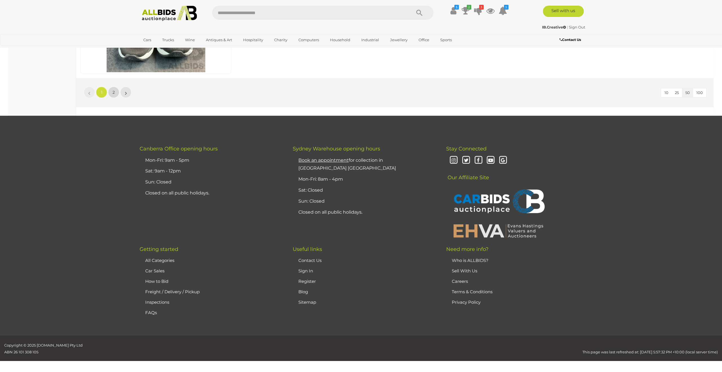
click at [110, 92] on link "2" at bounding box center [113, 92] width 11 height 11
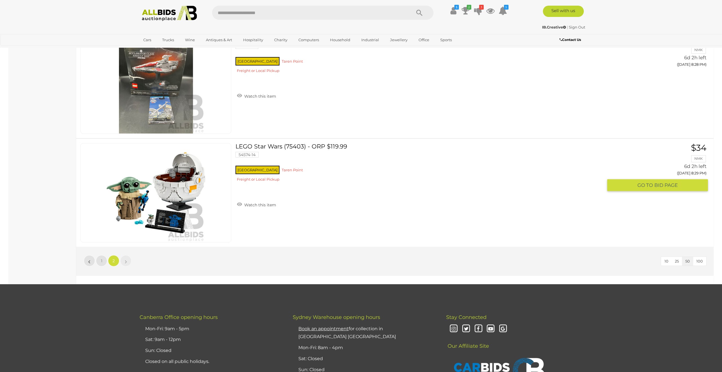
scroll to position [4868, 0]
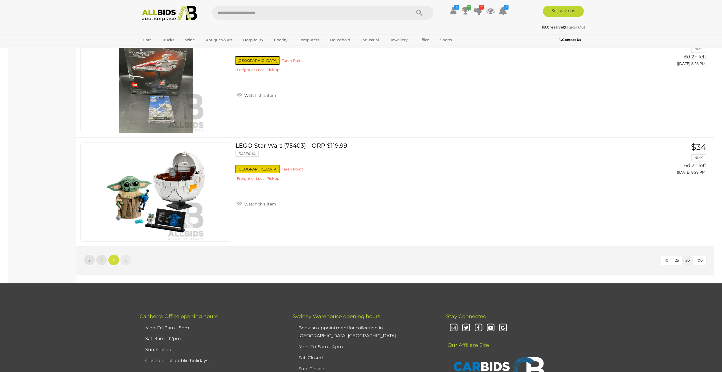
click at [122, 261] on link "»" at bounding box center [125, 259] width 11 height 11
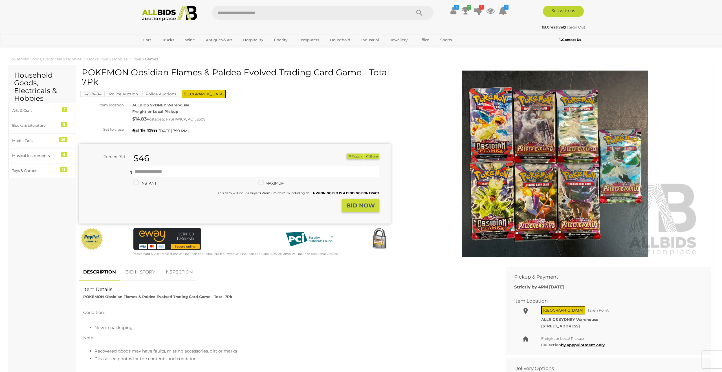
drag, startPoint x: 84, startPoint y: 72, endPoint x: 275, endPoint y: 74, distance: 190.9
click at [277, 74] on h1 "POKEMON Obsidian Flames & Paldea Evolved Trading Card Game - Total 7Pk" at bounding box center [235, 77] width 307 height 19
click at [362, 204] on strong "BID NOW" at bounding box center [360, 205] width 28 height 7
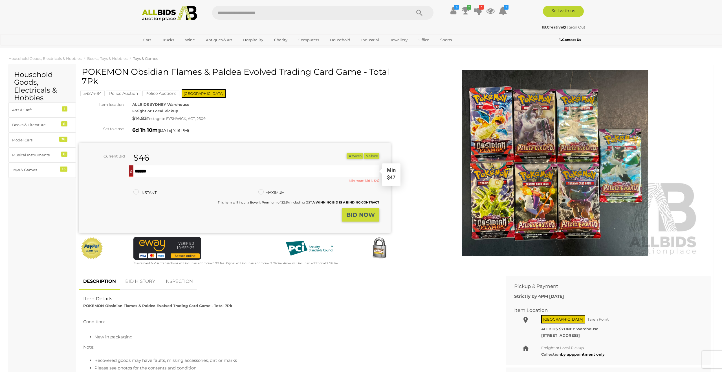
click at [268, 172] on input "text" at bounding box center [256, 170] width 246 height 11
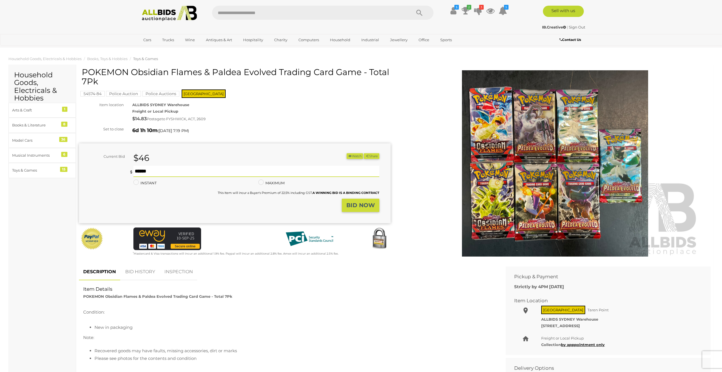
type input "**"
click at [357, 208] on strong "BID NOW" at bounding box center [360, 205] width 28 height 7
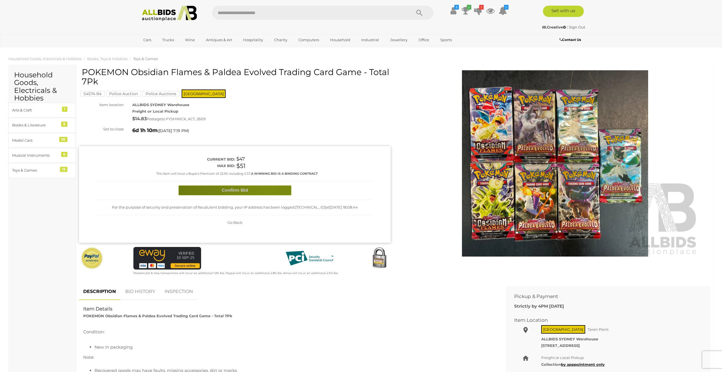
scroll to position [1, 0]
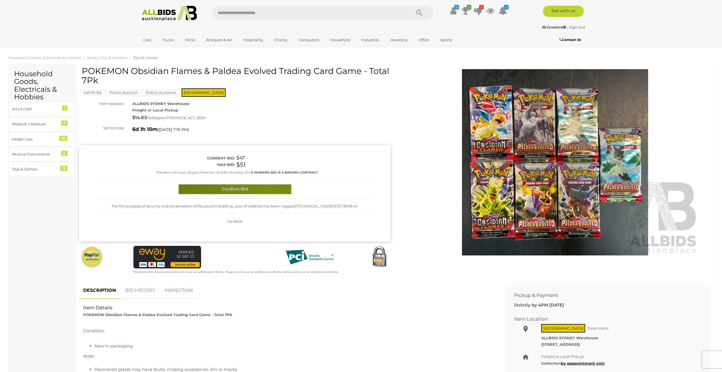
click at [269, 191] on button "Confirm Bid" at bounding box center [235, 189] width 113 height 10
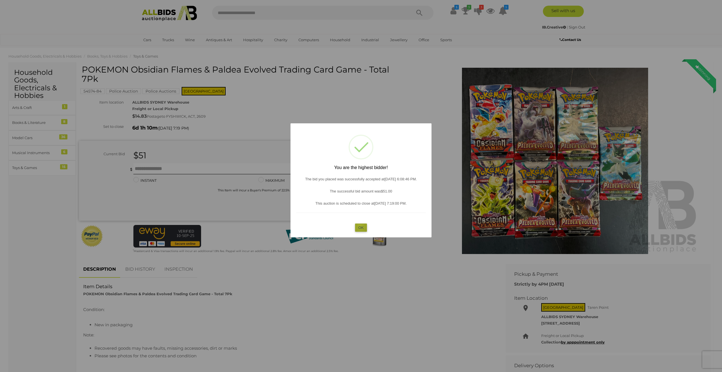
click at [360, 226] on button "OK" at bounding box center [361, 227] width 12 height 8
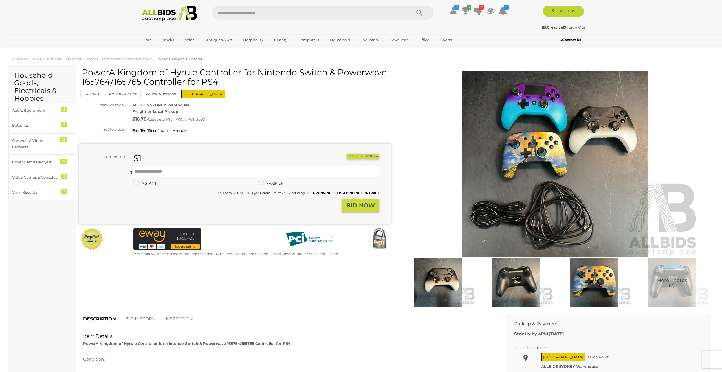
click at [519, 105] on img at bounding box center [555, 163] width 289 height 186
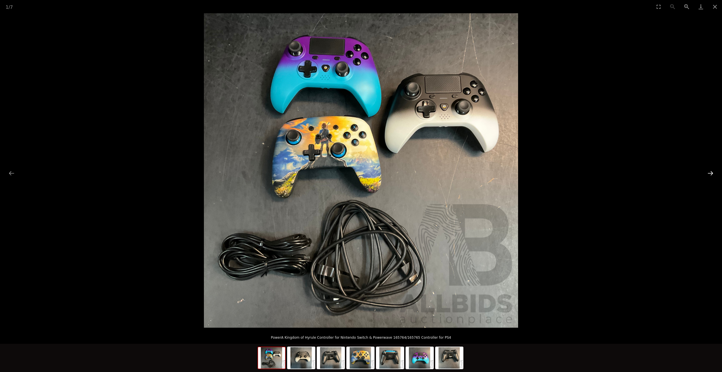
click at [713, 173] on button "Next slide" at bounding box center [710, 173] width 12 height 11
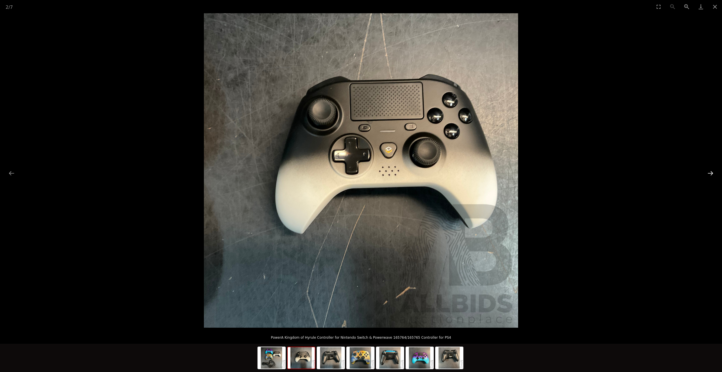
click at [713, 173] on button "Next slide" at bounding box center [710, 173] width 12 height 11
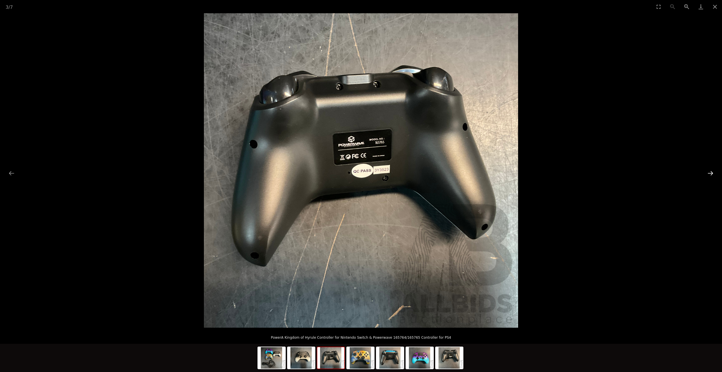
click at [713, 173] on button "Next slide" at bounding box center [710, 173] width 12 height 11
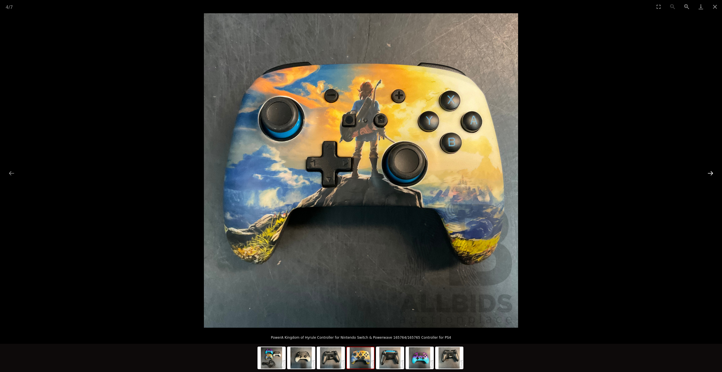
click at [713, 173] on button "Next slide" at bounding box center [710, 173] width 12 height 11
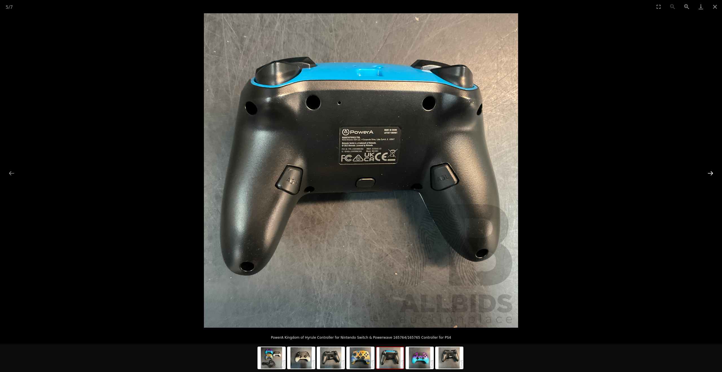
click at [713, 173] on button "Next slide" at bounding box center [710, 173] width 12 height 11
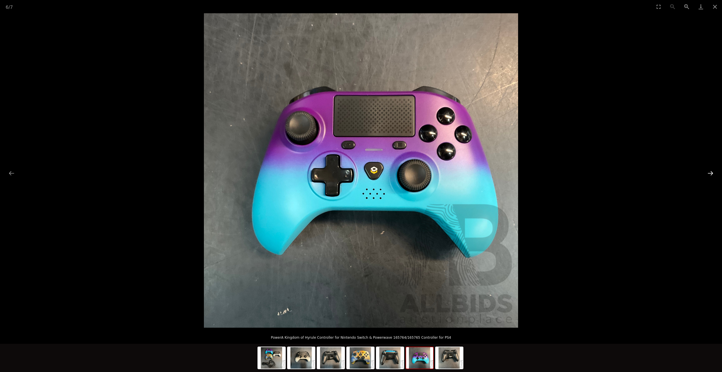
click at [713, 173] on button "Next slide" at bounding box center [710, 173] width 12 height 11
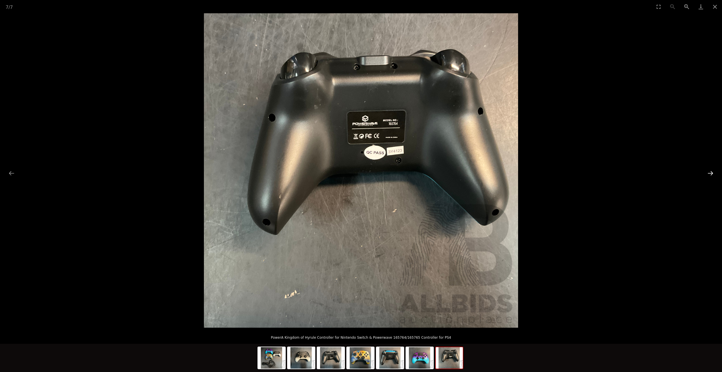
click at [713, 173] on button "Next slide" at bounding box center [710, 173] width 12 height 11
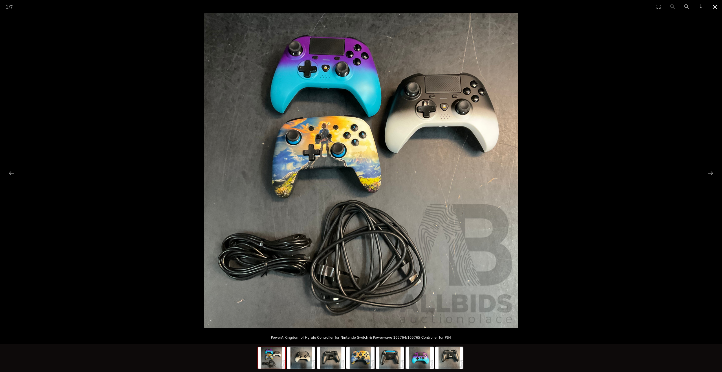
click at [714, 7] on button "Close gallery" at bounding box center [715, 6] width 14 height 13
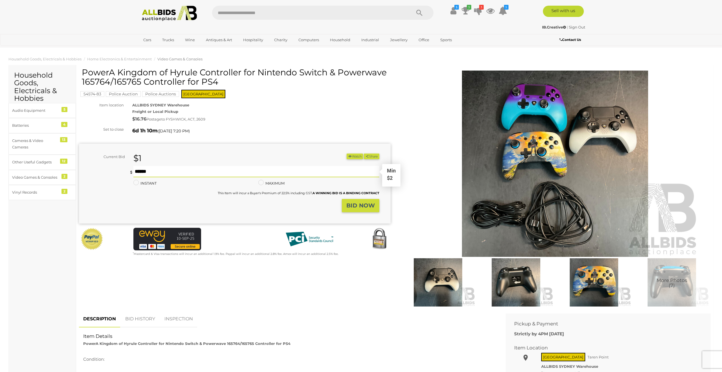
click at [168, 173] on input "text" at bounding box center [256, 171] width 246 height 11
click at [358, 202] on strong "BID NOW" at bounding box center [360, 205] width 28 height 7
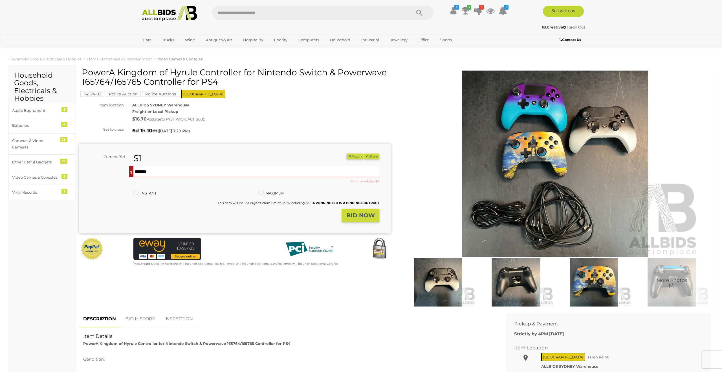
drag, startPoint x: 141, startPoint y: 173, endPoint x: 129, endPoint y: 172, distance: 11.9
click at [129, 172] on div "* *" at bounding box center [254, 171] width 250 height 11
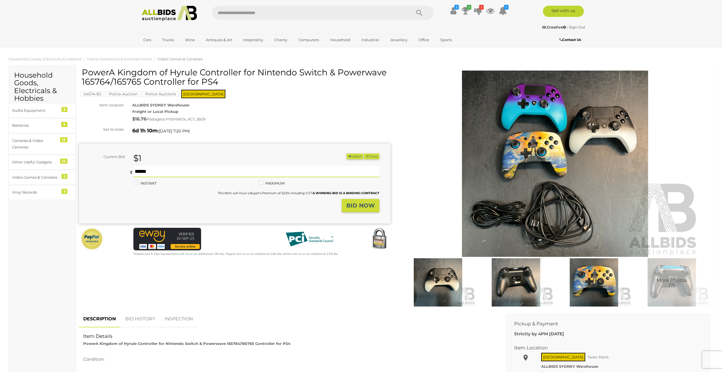
type input "**"
click at [354, 206] on strong "BID NOW" at bounding box center [360, 205] width 28 height 7
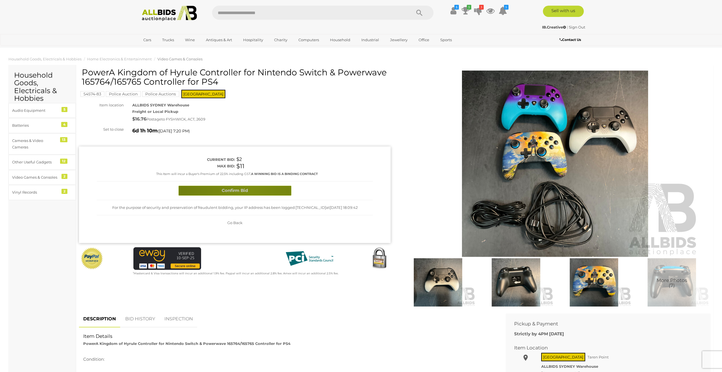
click at [252, 191] on button "Confirm Bid" at bounding box center [235, 191] width 113 height 10
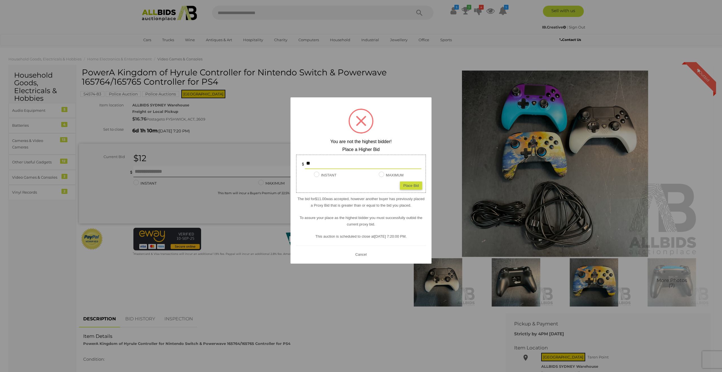
drag, startPoint x: 447, startPoint y: 70, endPoint x: 495, endPoint y: 4, distance: 80.9
click at [448, 69] on div at bounding box center [361, 186] width 722 height 372
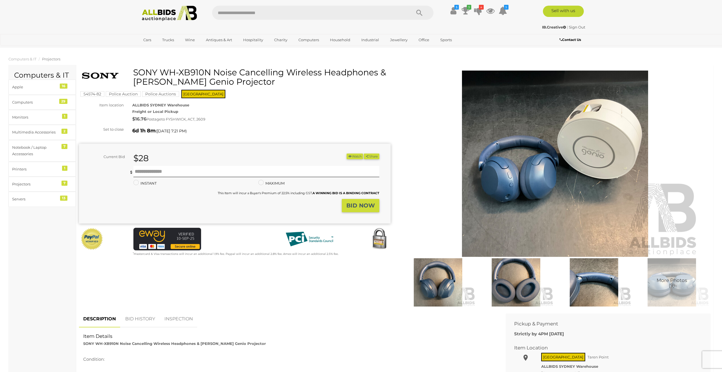
click at [679, 284] on span "More Photos (9)" at bounding box center [671, 282] width 30 height 10
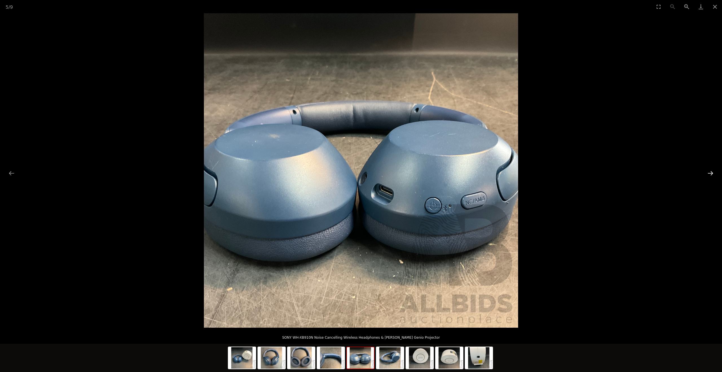
click at [708, 172] on button "Next slide" at bounding box center [710, 173] width 12 height 11
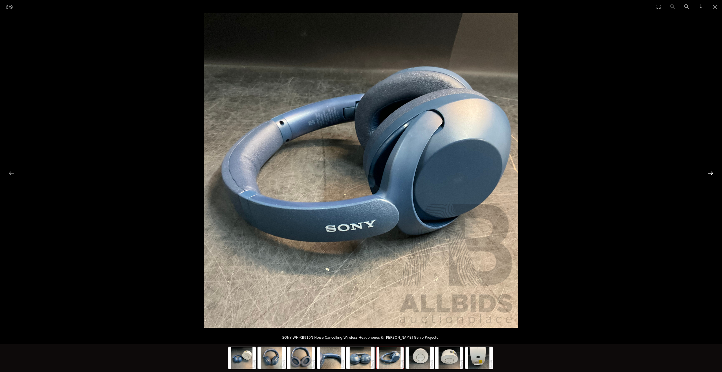
click at [708, 172] on button "Next slide" at bounding box center [710, 173] width 12 height 11
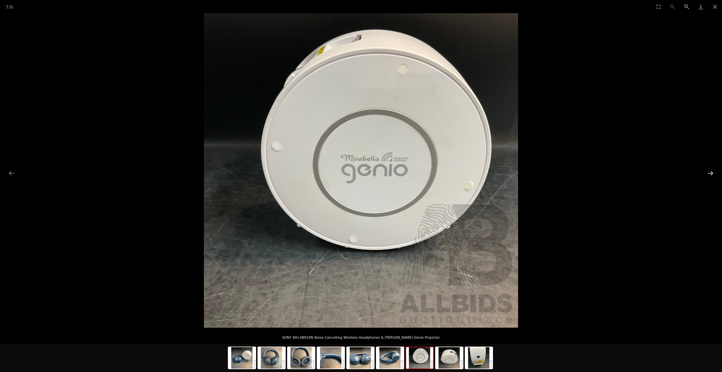
click at [708, 172] on button "Next slide" at bounding box center [710, 173] width 12 height 11
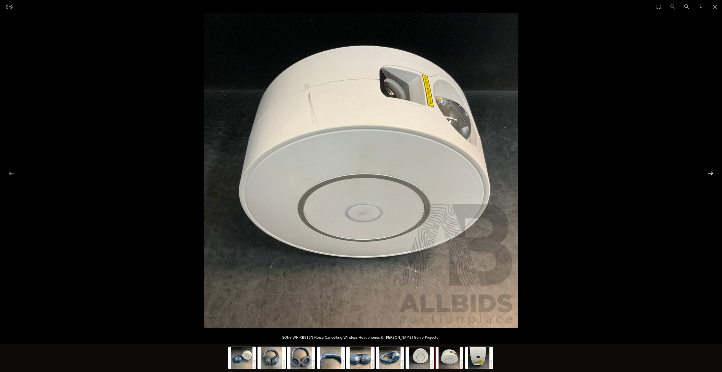
click at [708, 172] on button "Next slide" at bounding box center [710, 173] width 12 height 11
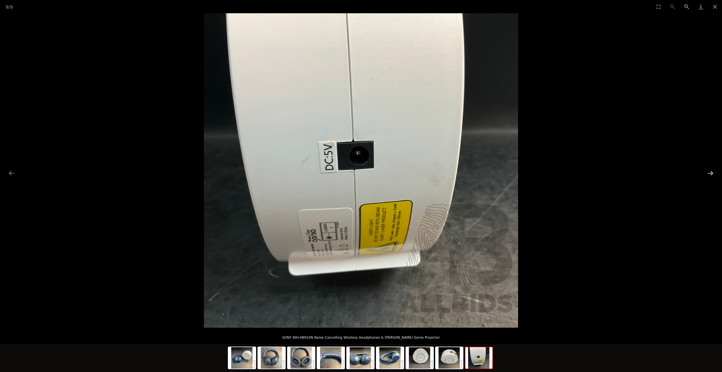
click at [708, 172] on button "Next slide" at bounding box center [710, 173] width 12 height 11
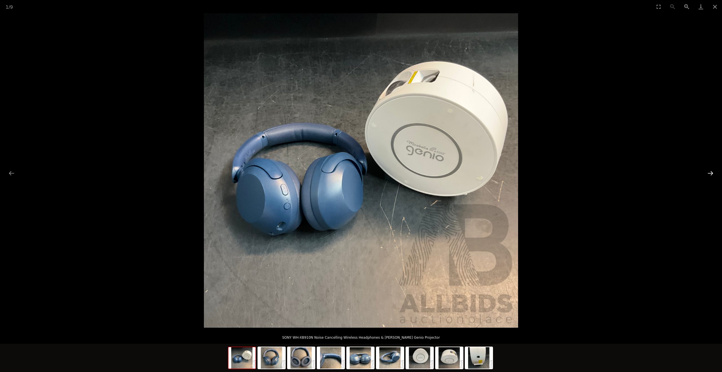
click at [708, 172] on button "Next slide" at bounding box center [710, 173] width 12 height 11
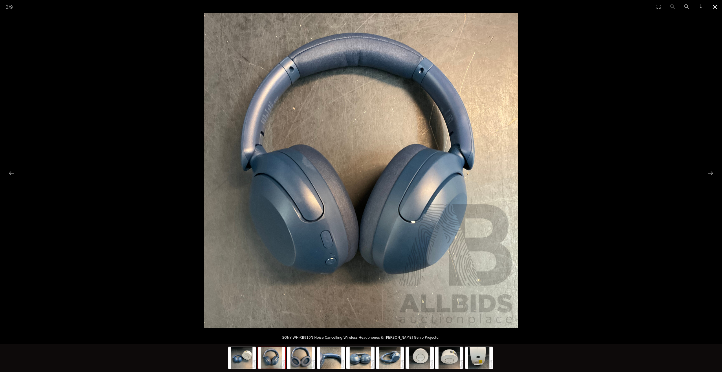
click at [715, 8] on button "Close gallery" at bounding box center [715, 6] width 14 height 13
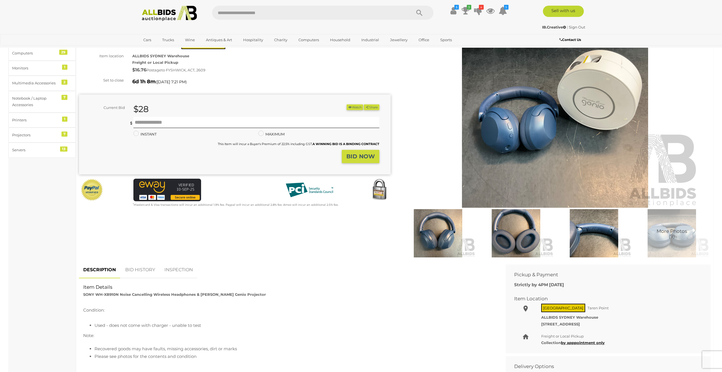
scroll to position [50, 0]
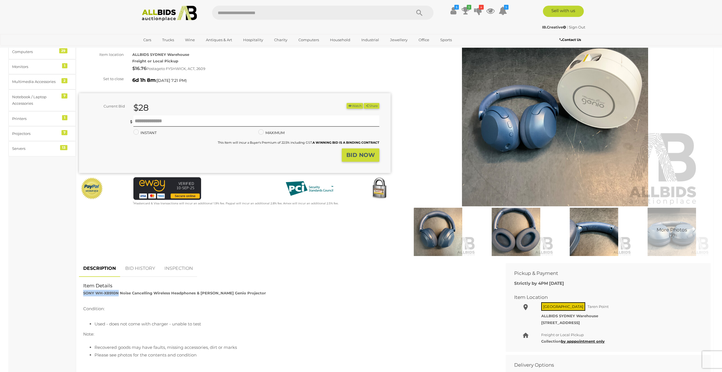
drag, startPoint x: 83, startPoint y: 292, endPoint x: 112, endPoint y: 293, distance: 28.8
click at [118, 292] on strong "SONY WH-XB910N Noise Cancelling Wireless Headphones & Mirabella Genio Projector" at bounding box center [174, 292] width 183 height 5
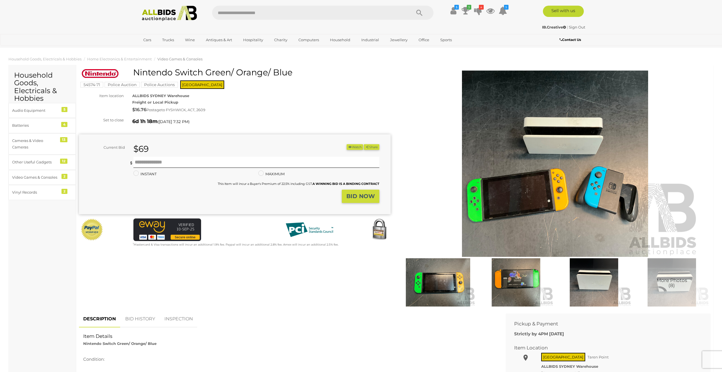
click at [509, 277] on img at bounding box center [515, 282] width 75 height 49
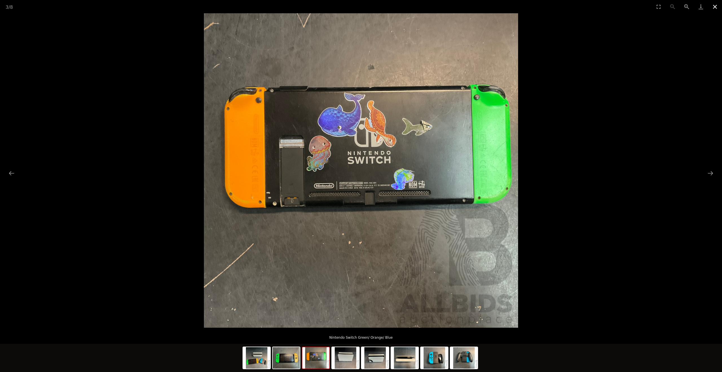
click at [714, 8] on button "Close gallery" at bounding box center [715, 6] width 14 height 13
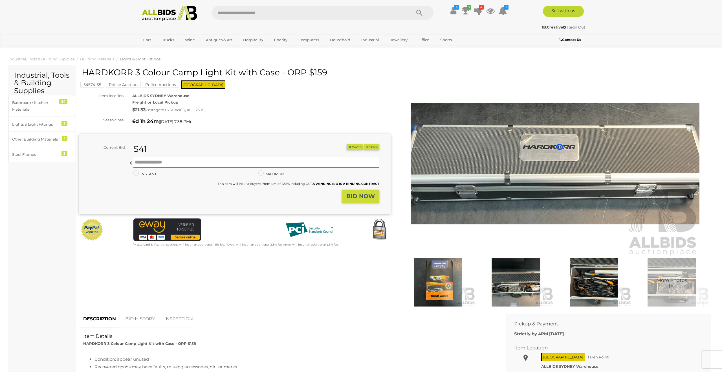
click at [457, 281] on img at bounding box center [437, 282] width 75 height 49
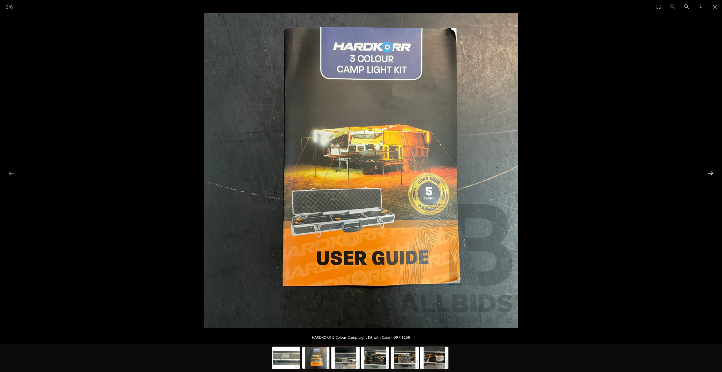
click at [710, 174] on button "Next slide" at bounding box center [710, 173] width 12 height 11
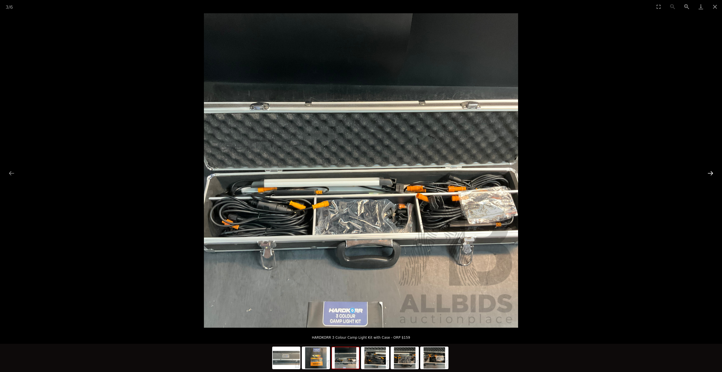
click at [710, 174] on button "Next slide" at bounding box center [710, 173] width 12 height 11
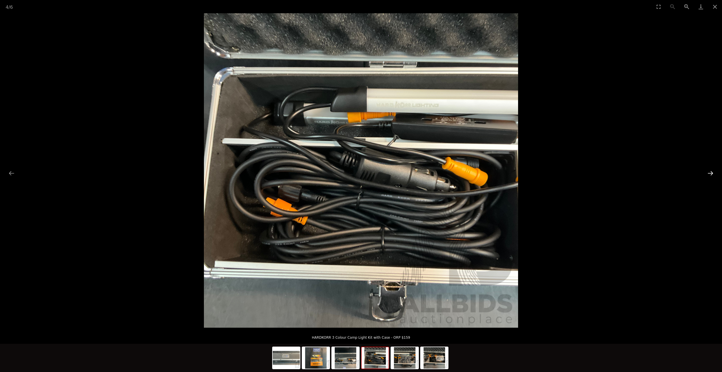
click at [710, 174] on button "Next slide" at bounding box center [710, 173] width 12 height 11
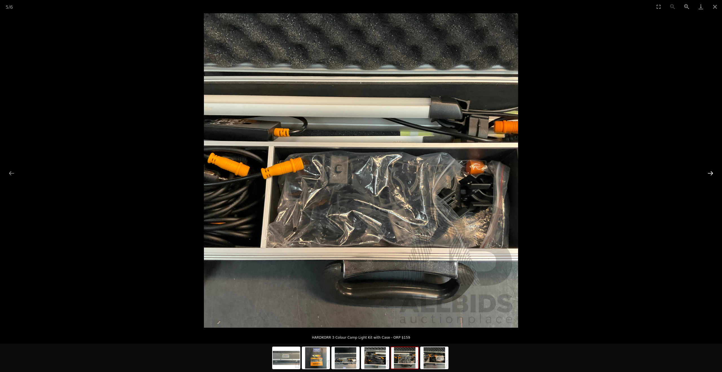
click at [710, 174] on button "Next slide" at bounding box center [710, 173] width 12 height 11
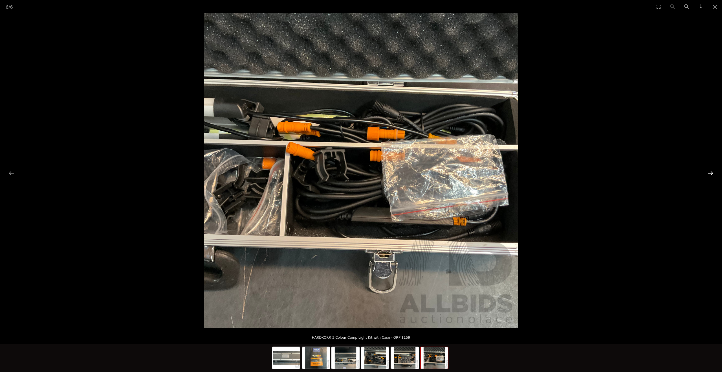
click at [710, 174] on button "Next slide" at bounding box center [710, 173] width 12 height 11
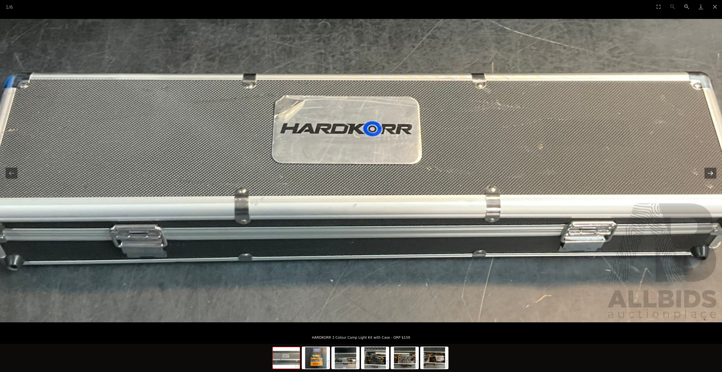
click at [710, 174] on button "Next slide" at bounding box center [710, 173] width 12 height 11
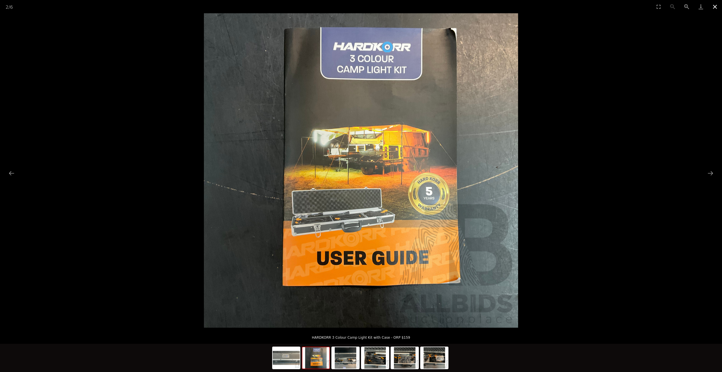
click at [713, 6] on button "Close gallery" at bounding box center [715, 6] width 14 height 13
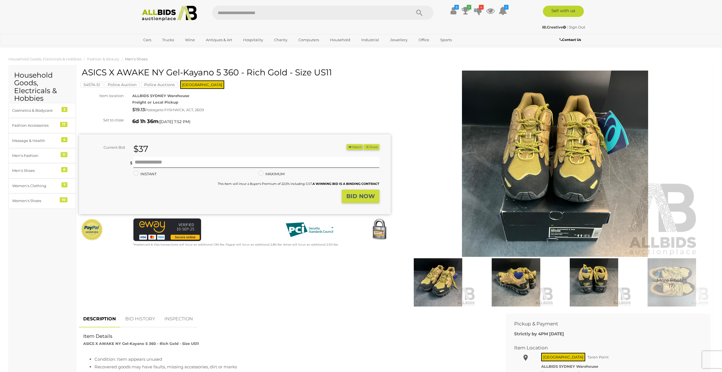
click at [536, 163] on img at bounding box center [555, 163] width 289 height 186
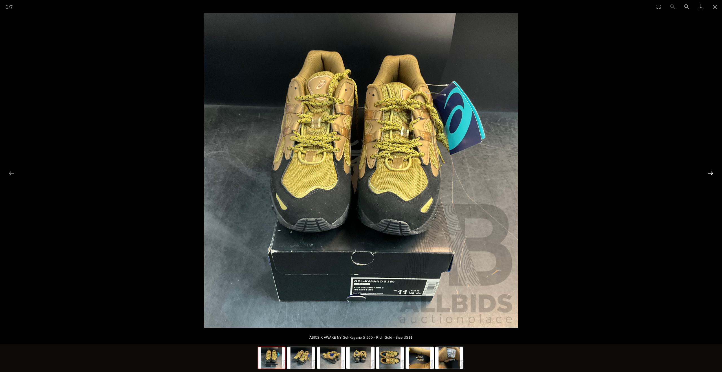
click at [712, 173] on button "Next slide" at bounding box center [710, 173] width 12 height 11
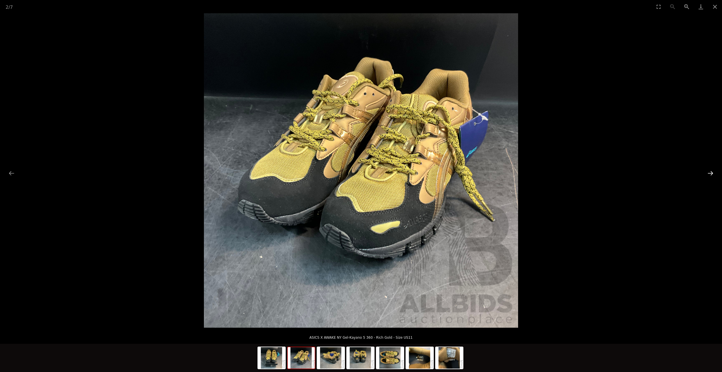
click at [712, 173] on button "Next slide" at bounding box center [710, 173] width 12 height 11
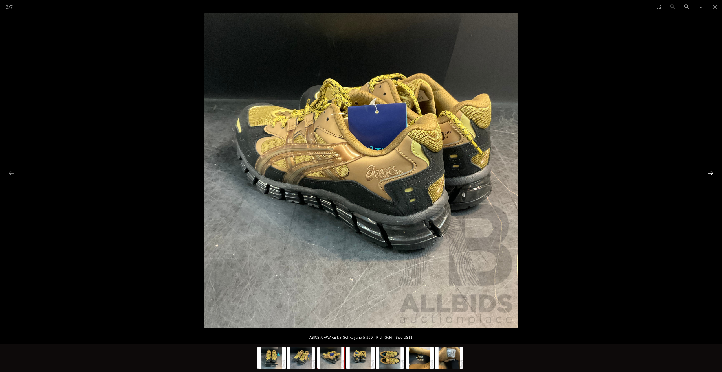
click at [712, 173] on button "Next slide" at bounding box center [710, 173] width 12 height 11
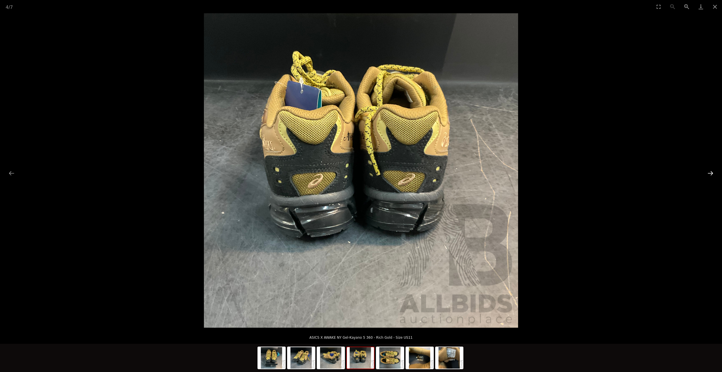
click at [712, 173] on button "Next slide" at bounding box center [710, 173] width 12 height 11
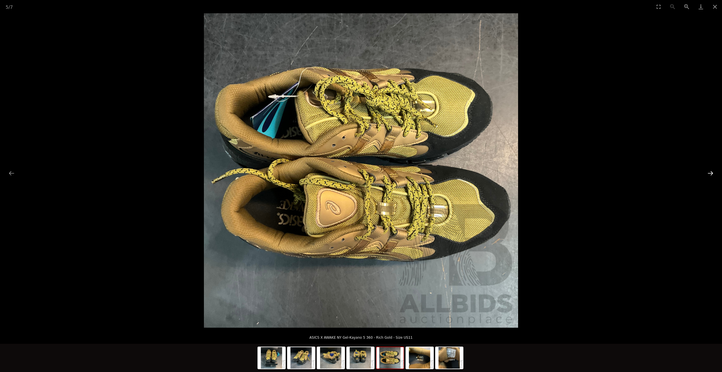
click at [712, 173] on button "Next slide" at bounding box center [710, 173] width 12 height 11
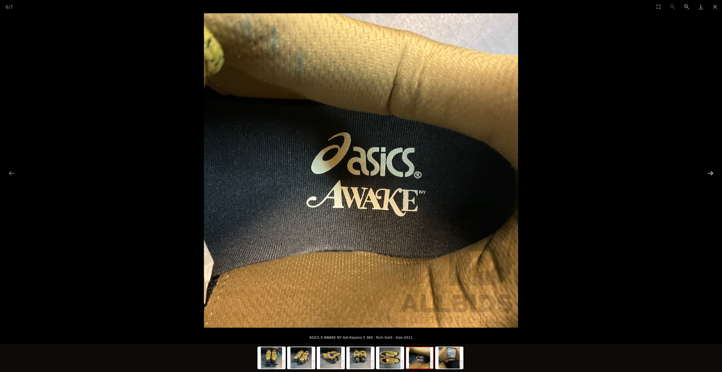
click at [712, 173] on button "Next slide" at bounding box center [710, 173] width 12 height 11
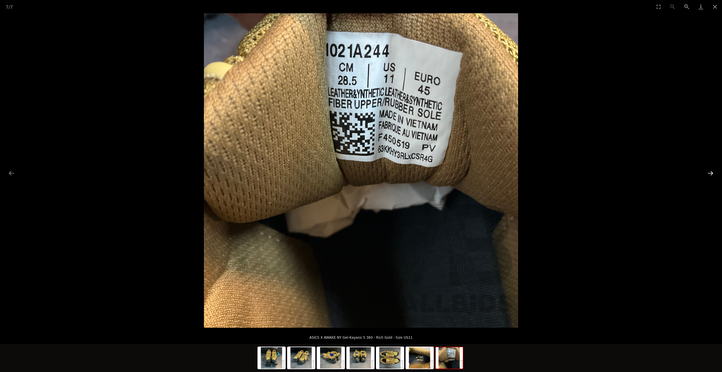
click at [712, 173] on button "Next slide" at bounding box center [710, 173] width 12 height 11
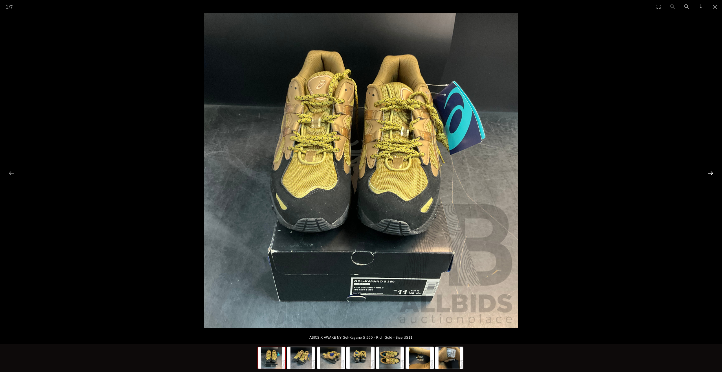
click at [712, 173] on button "Next slide" at bounding box center [710, 173] width 12 height 11
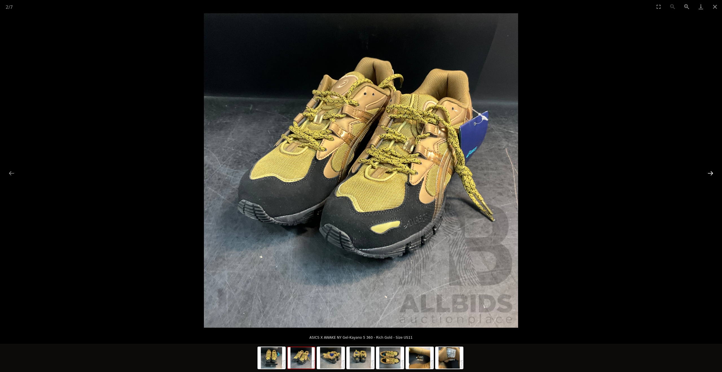
click at [712, 173] on button "Next slide" at bounding box center [710, 173] width 12 height 11
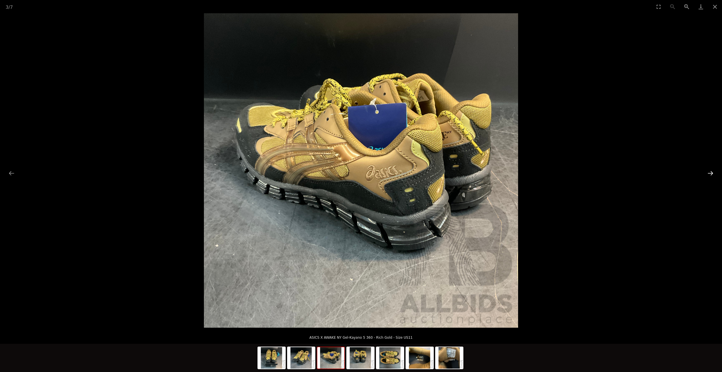
click at [712, 173] on button "Next slide" at bounding box center [710, 173] width 12 height 11
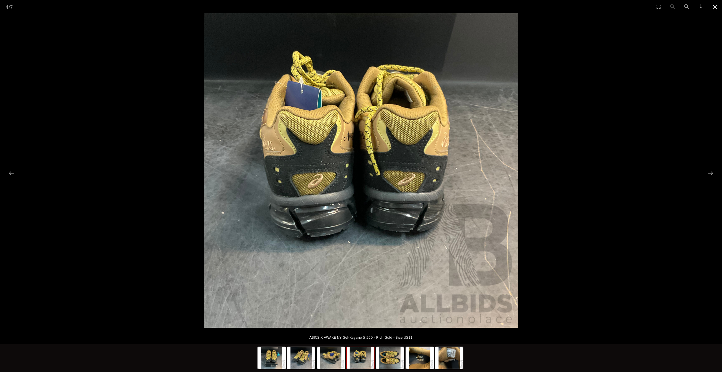
click at [716, 8] on button "Close gallery" at bounding box center [715, 6] width 14 height 13
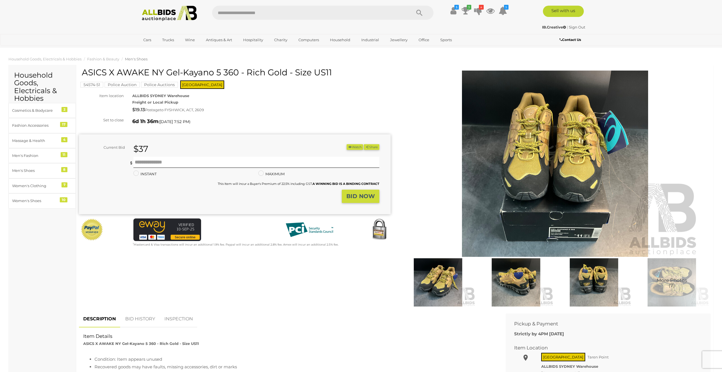
drag, startPoint x: 84, startPoint y: 71, endPoint x: 213, endPoint y: 73, distance: 129.4
click at [221, 74] on h1 "ASICS X AWAKE NY Gel-Kayano 5 360 - Rich Gold - Size US11" at bounding box center [235, 72] width 307 height 9
drag, startPoint x: 83, startPoint y: 73, endPoint x: 237, endPoint y: 70, distance: 154.3
click at [237, 70] on h1 "ASICS X AWAKE NY Gel-Kayano 5 360 - Rich Gold - Size US11" at bounding box center [235, 72] width 307 height 9
click at [172, 163] on input "text" at bounding box center [256, 162] width 246 height 11
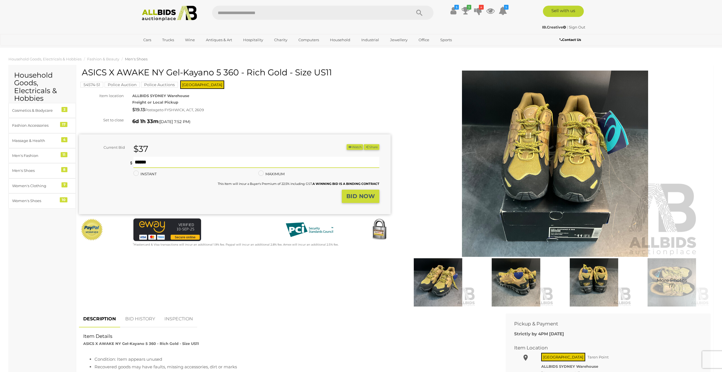
type input "***"
click at [369, 197] on strong "BID NOW" at bounding box center [360, 196] width 28 height 7
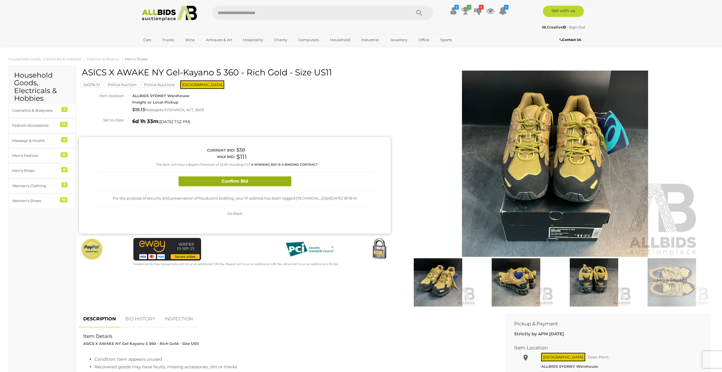
click at [275, 181] on button "Confirm Bid" at bounding box center [235, 181] width 113 height 10
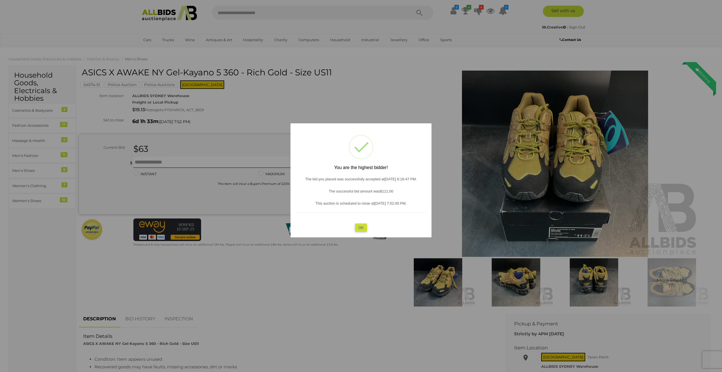
click at [362, 229] on button "OK" at bounding box center [361, 227] width 12 height 8
